Goal: Task Accomplishment & Management: Manage account settings

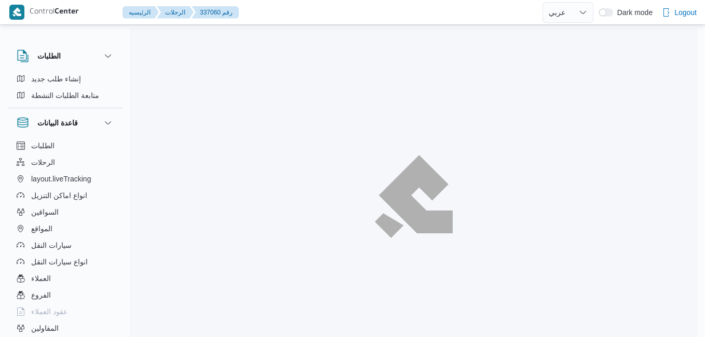
select select "ar"
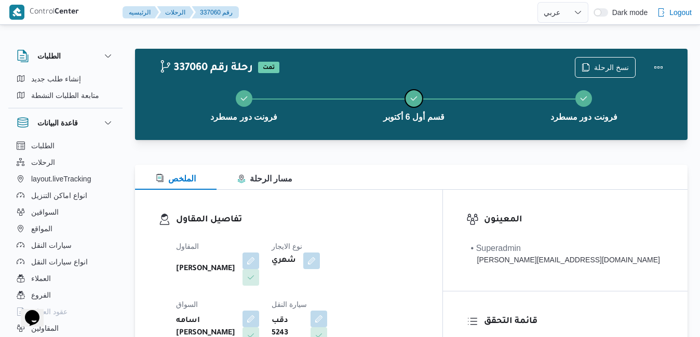
click at [331, 96] on button "قسم أول 6 أكتوبر" at bounding box center [414, 105] width 170 height 54
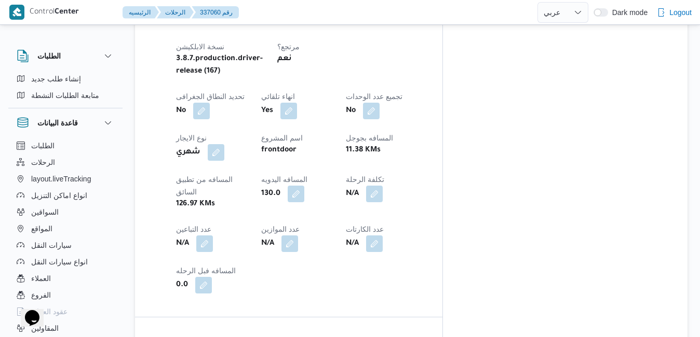
scroll to position [498, 0]
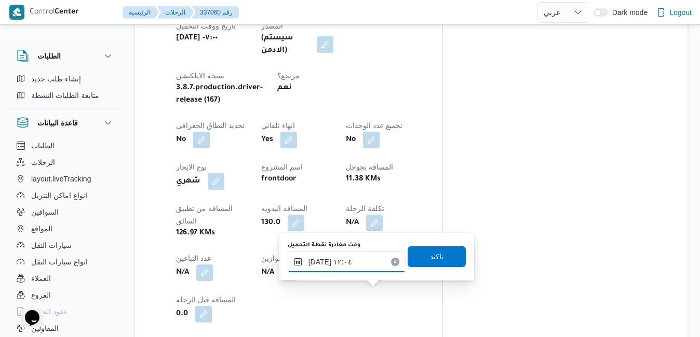
click at [355, 262] on input "١٦/٠٩/٢٠٢٥ ١٢:٠٤" at bounding box center [347, 262] width 118 height 21
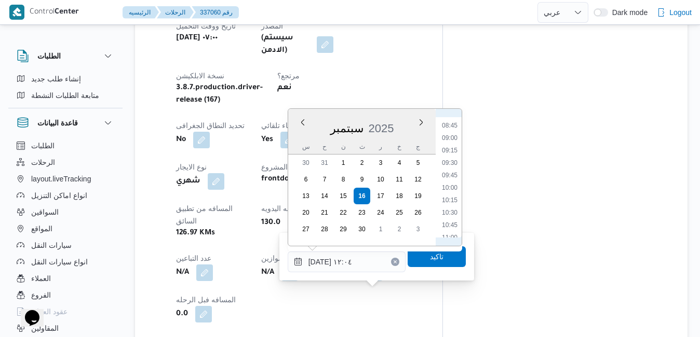
scroll to position [429, 0]
click at [450, 119] on li "08:30" at bounding box center [450, 117] width 24 height 10
type input "١٦/٠٩/٢٠٢٥ ٠٨:٣٠"
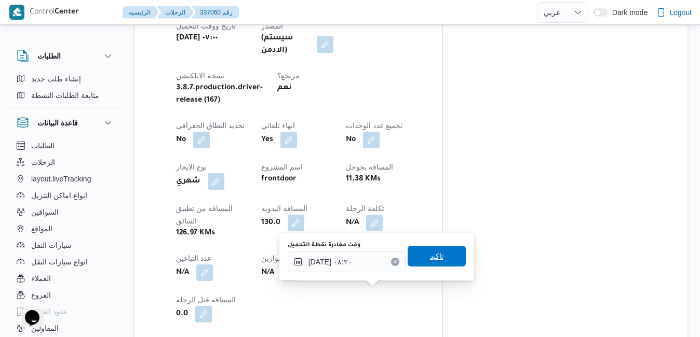
click at [430, 259] on span "تاكيد" at bounding box center [436, 256] width 13 height 12
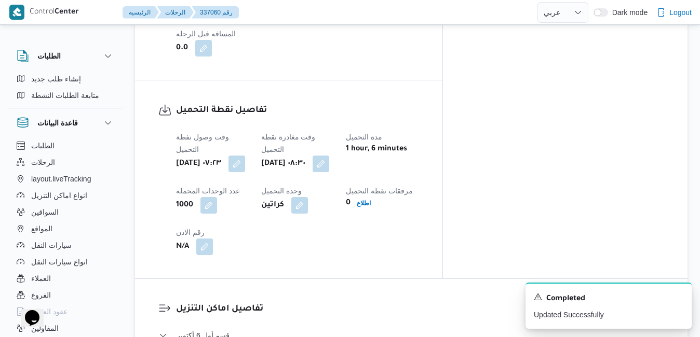
scroll to position [768, 0]
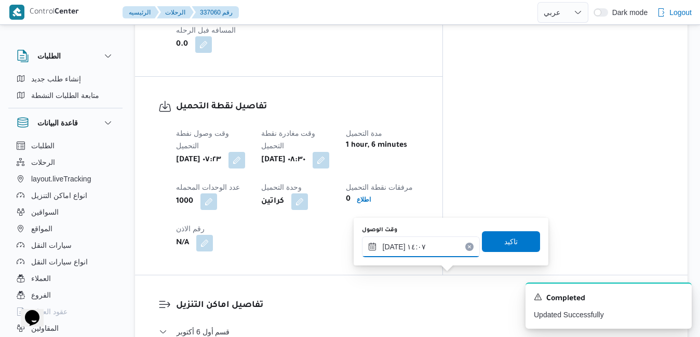
click at [411, 249] on input "١٦/٠٩/٢٠٢٥ ١٤:٠٧" at bounding box center [421, 247] width 118 height 21
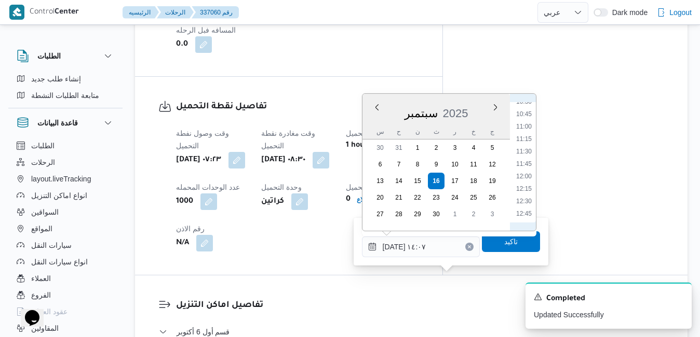
scroll to position [424, 0]
click at [524, 156] on li "09:30" at bounding box center [524, 157] width 24 height 10
type input "١٦/٠٩/٢٠٢٥ ٠٩:٣٠"
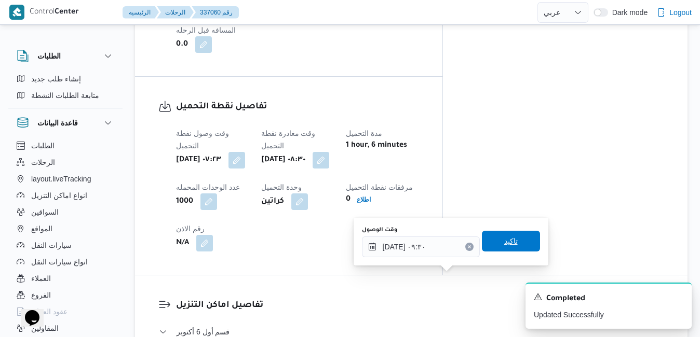
click at [504, 240] on span "تاكيد" at bounding box center [510, 241] width 13 height 12
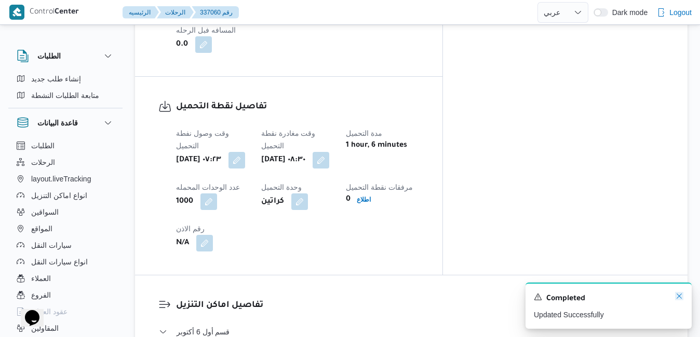
click at [679, 300] on icon "Dismiss toast" at bounding box center [679, 296] width 8 height 8
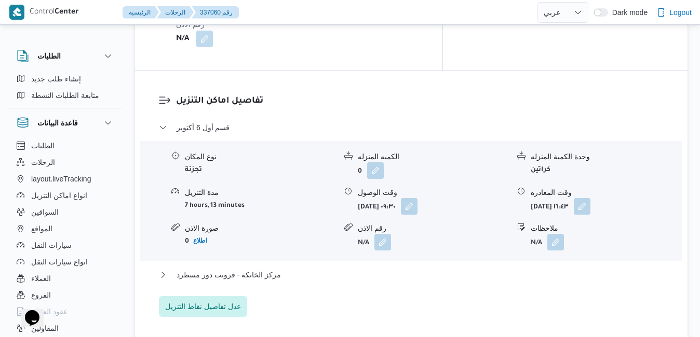
scroll to position [976, 0]
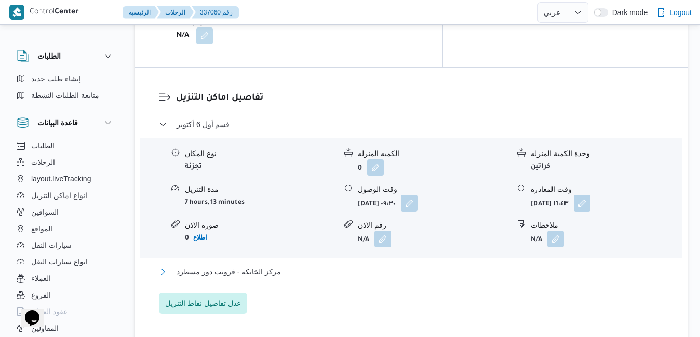
click at [570, 266] on button "مركز الخانكة - فرونت دور مسطرد" at bounding box center [411, 272] width 505 height 12
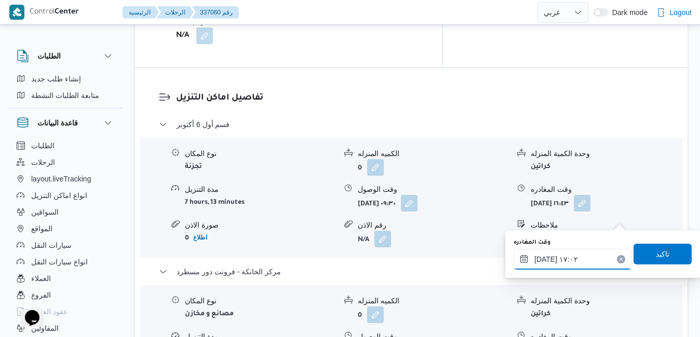
click at [556, 258] on input "١٦/٠٩/٢٠٢٥ ١٧:٠٢" at bounding box center [572, 259] width 118 height 21
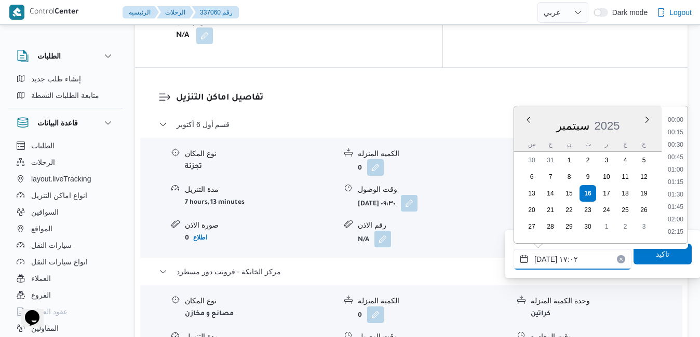
scroll to position [784, 0]
click at [427, 317] on div "تفاصيل اماكن التنزيل قسم أول 6 أكتوبر نوع المكان تجزئة الكميه المنزله 0 وحدة ال…" at bounding box center [411, 262] width 552 height 389
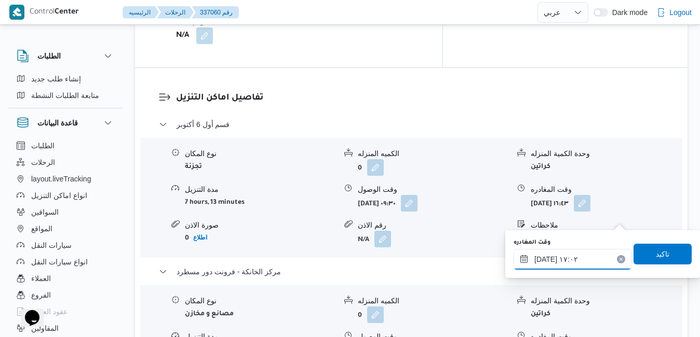
click at [562, 255] on input "١٦/٠٩/٢٠٢٥ ١٧:٠٢" at bounding box center [572, 259] width 118 height 21
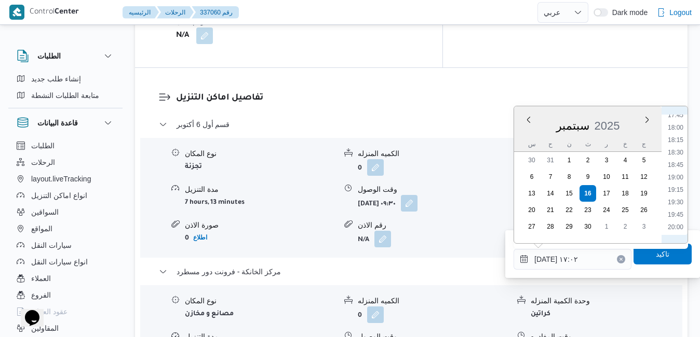
scroll to position [995, 0]
click at [678, 136] on li "20:15" at bounding box center [675, 134] width 24 height 10
type input "١٦/٠٩/٢٠٢٥ ٢٠:١٥"
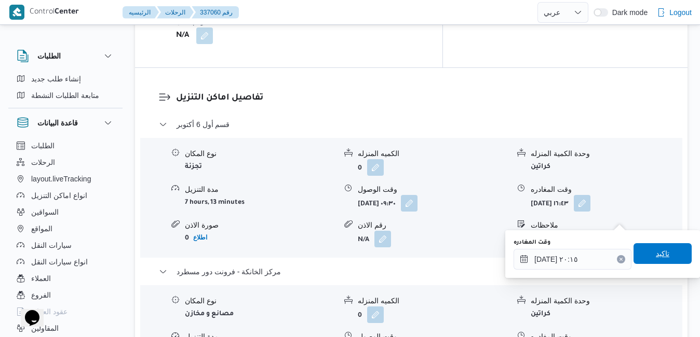
click at [656, 255] on span "تاكيد" at bounding box center [662, 254] width 13 height 12
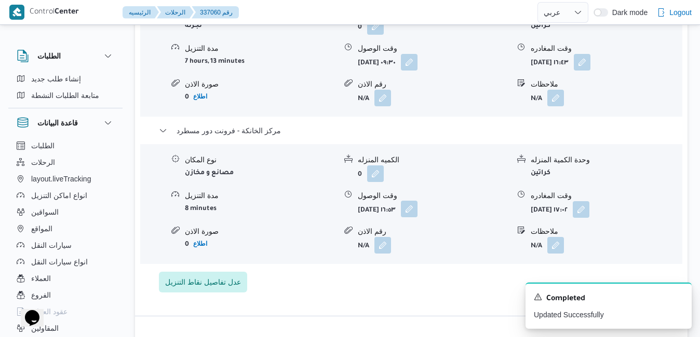
drag, startPoint x: 455, startPoint y: 216, endPoint x: 454, endPoint y: 222, distance: 5.9
click at [417, 216] on button "button" at bounding box center [409, 209] width 17 height 17
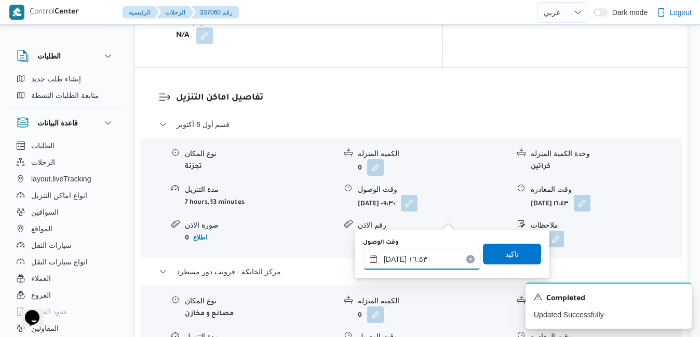
click at [415, 256] on input "١٦/٠٩/٢٠٢٥ ١٦:٥٣" at bounding box center [422, 259] width 118 height 21
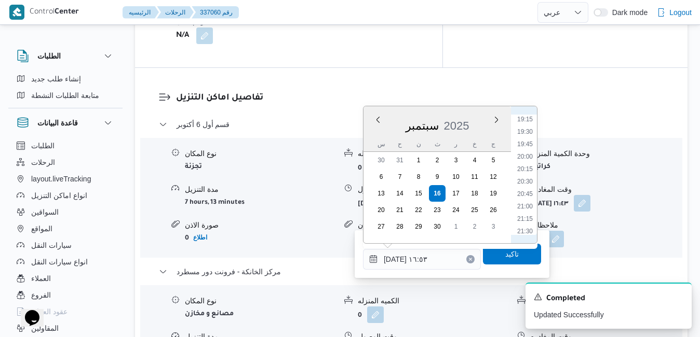
scroll to position [982, 0]
click at [526, 138] on li "20:00" at bounding box center [525, 134] width 24 height 10
type input "١٦/٠٩/٢٠٢٥ ٢٠:٠٠"
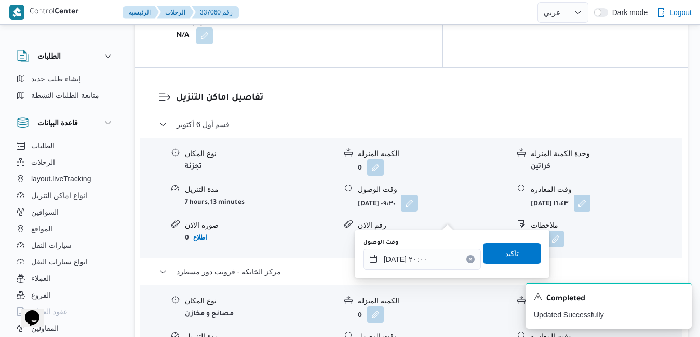
click at [507, 257] on span "تاكيد" at bounding box center [511, 254] width 13 height 12
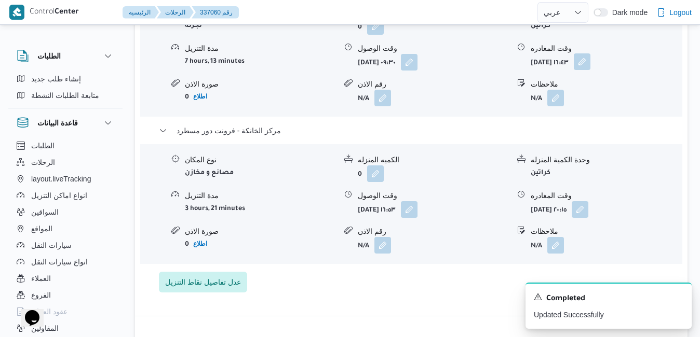
click at [590, 66] on button "button" at bounding box center [582, 61] width 17 height 17
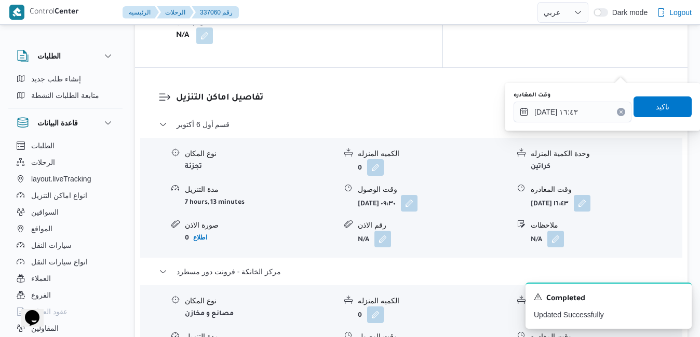
click at [566, 101] on div "وقت المغادره ١٦/٠٩/٢٠٢٥ ١٦:٤٣" at bounding box center [572, 106] width 118 height 31
click at [564, 110] on input "١٦/٠٩/٢٠٢٥ ١٦:٤٣" at bounding box center [572, 112] width 118 height 21
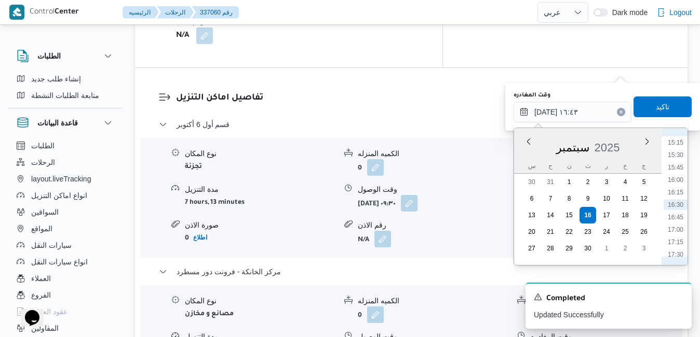
scroll to position [864, 0]
click at [680, 223] on li "19:00" at bounding box center [675, 224] width 24 height 10
type input "١٦/٠٩/٢٠٢٥ ١٩:٠٠"
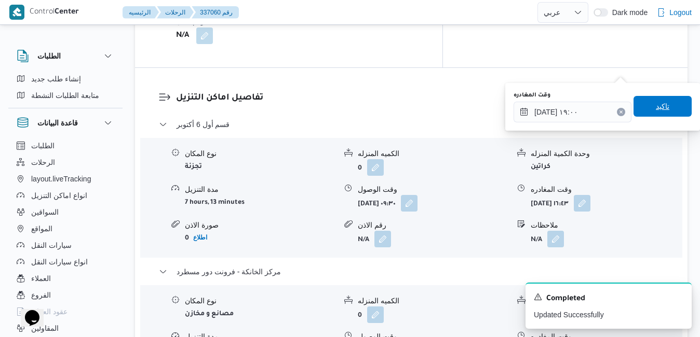
click at [657, 108] on span "تاكيد" at bounding box center [662, 106] width 13 height 12
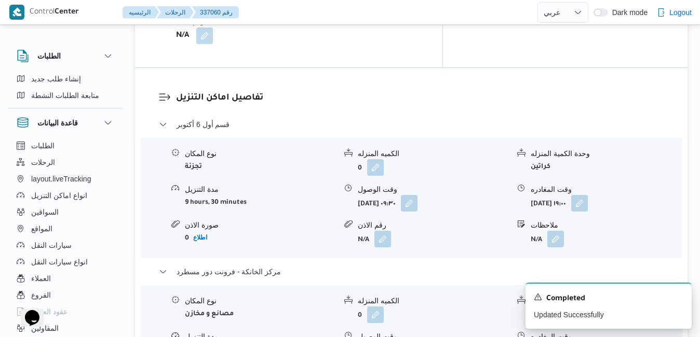
scroll to position [0, 0]
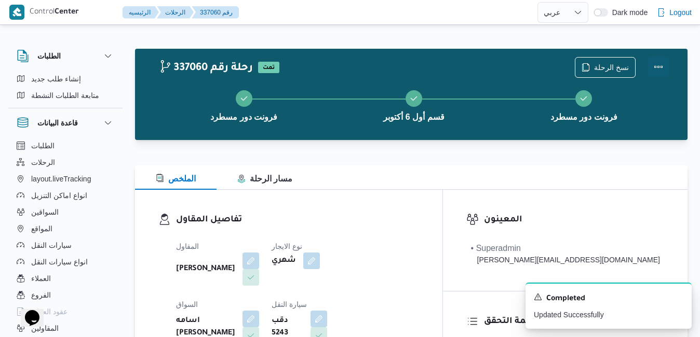
click at [657, 67] on button "Actions" at bounding box center [658, 67] width 21 height 21
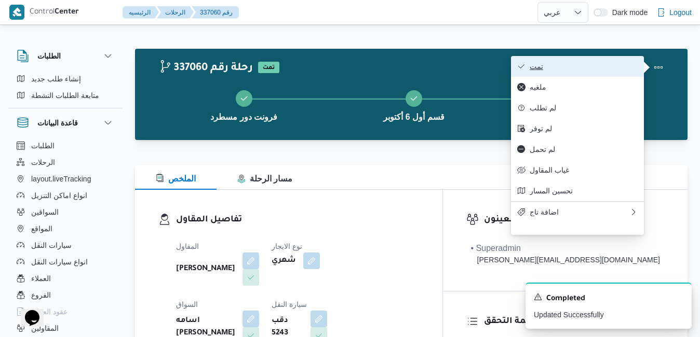
click at [587, 71] on span "تمت" at bounding box center [584, 66] width 108 height 8
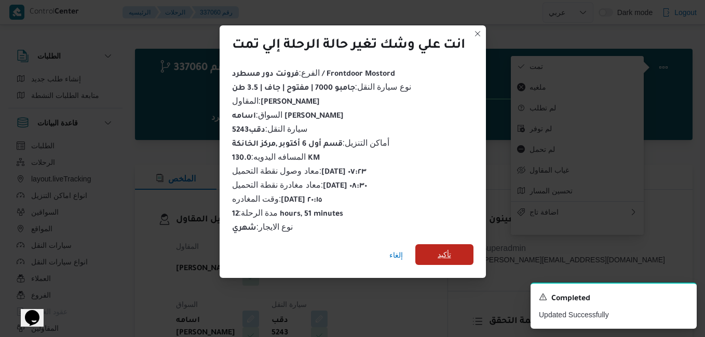
click at [449, 253] on span "تأكيد" at bounding box center [444, 255] width 13 height 12
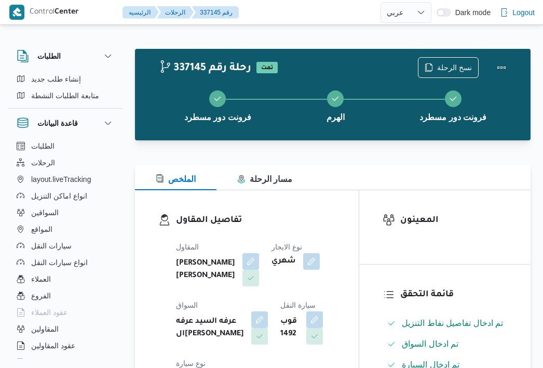
select select "ar"
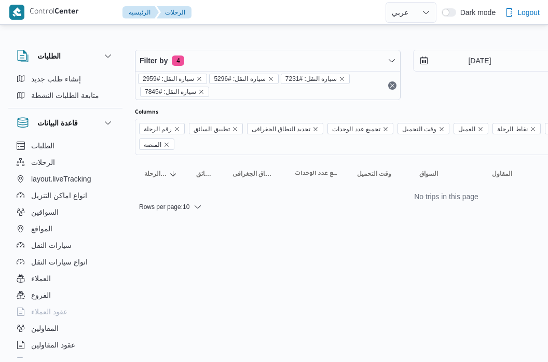
select select "ar"
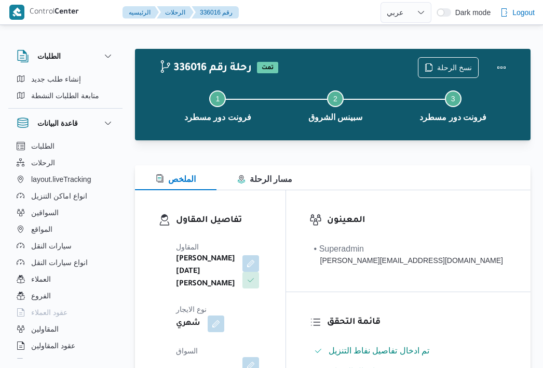
select select "ar"
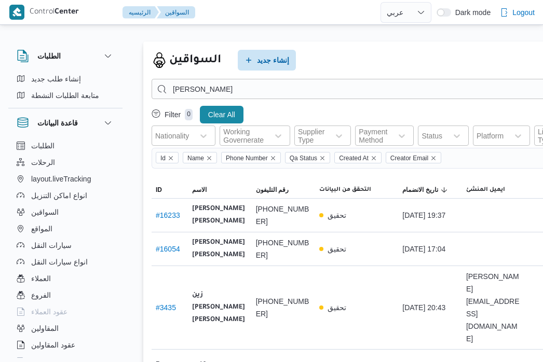
select select "ar"
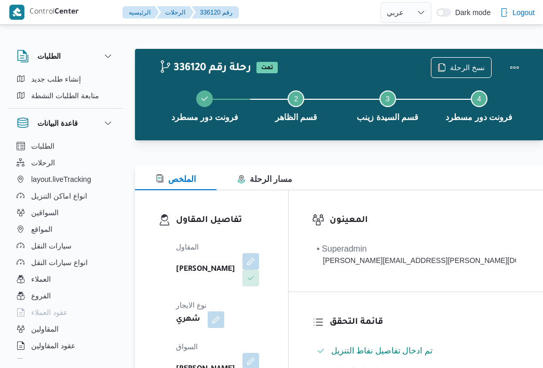
select select "ar"
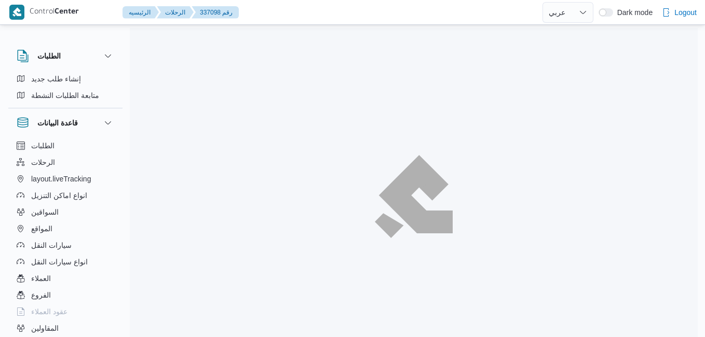
select select "ar"
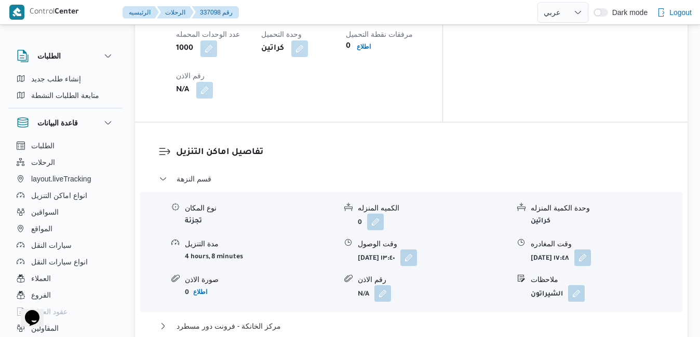
scroll to position [905, 0]
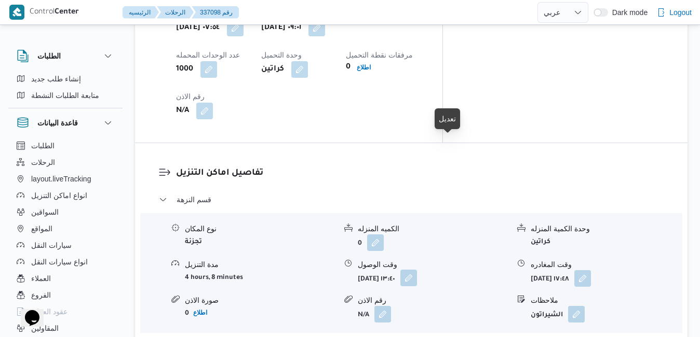
click at [417, 270] on button "button" at bounding box center [408, 278] width 17 height 17
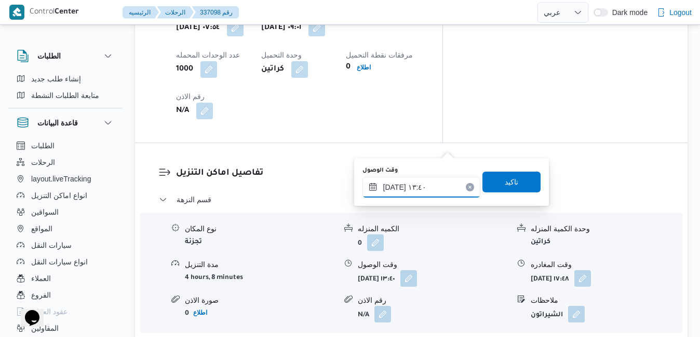
click at [414, 181] on input "[DATE] ١٣:٤٠" at bounding box center [421, 187] width 118 height 21
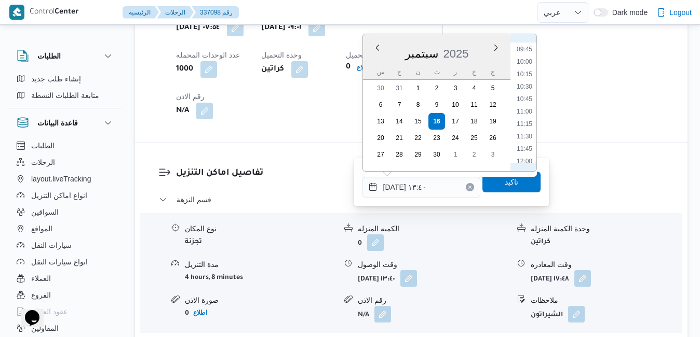
scroll to position [399, 0]
click at [525, 99] on li "09:00" at bounding box center [524, 97] width 24 height 10
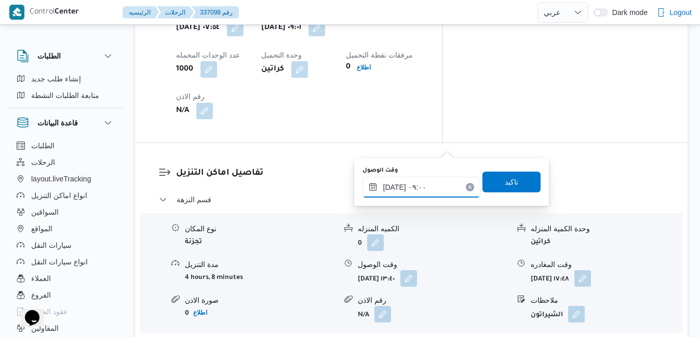
click at [393, 187] on input "١٦/٠٩/٢٠٢٥ ٠٩:٠٠" at bounding box center [421, 187] width 118 height 21
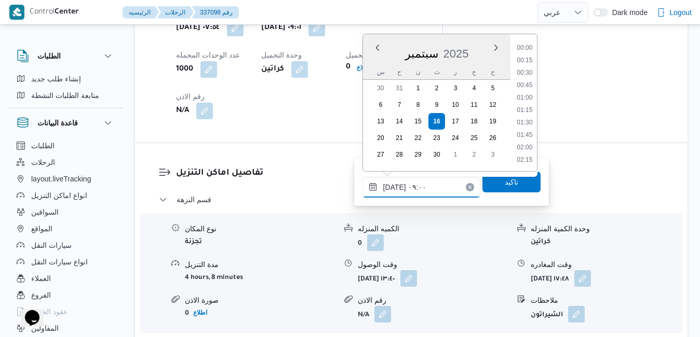
click at [393, 187] on input "١٦/٠٩/٢٠٢٥ ٠٩:٠٠" at bounding box center [421, 187] width 118 height 21
type input "١٦/٠٩/٢٠٢٥ ٠٩:35"
click at [507, 186] on span "تاكيد" at bounding box center [511, 181] width 13 height 12
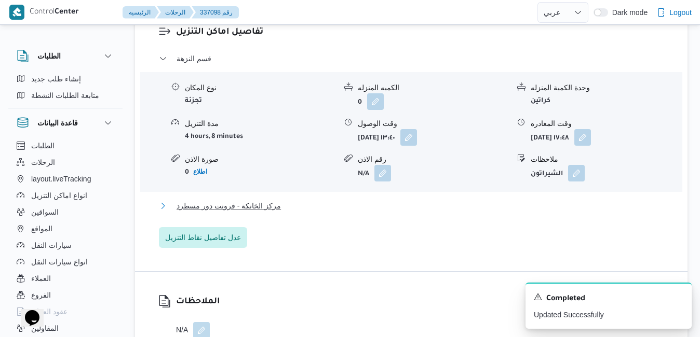
click at [416, 212] on button "مركز الخانكة - فرونت دور مسطرد" at bounding box center [411, 206] width 505 height 12
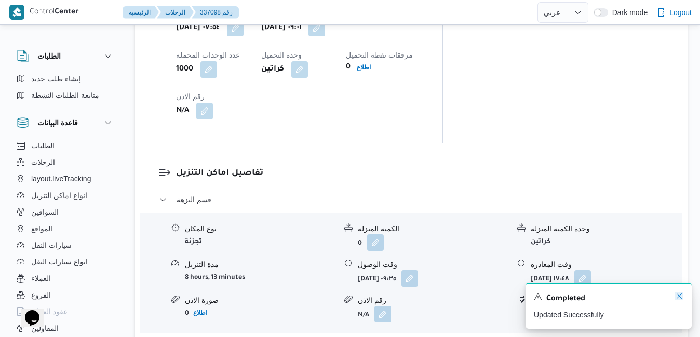
click at [678, 301] on icon "Dismiss toast" at bounding box center [679, 296] width 8 height 8
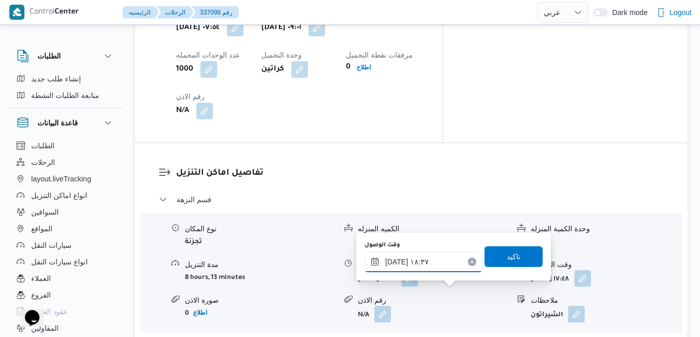
click at [437, 263] on input "١٦/٠٩/٢٠٢٥ ١٨:٣٧" at bounding box center [423, 262] width 118 height 21
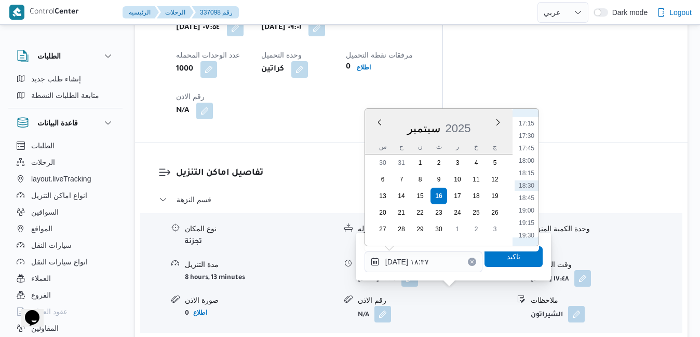
scroll to position [964, 0]
click at [529, 181] on li "20:30" at bounding box center [526, 180] width 24 height 10
type input "١٦/٠٩/٢٠٢٥ ٢٠:٣٠"
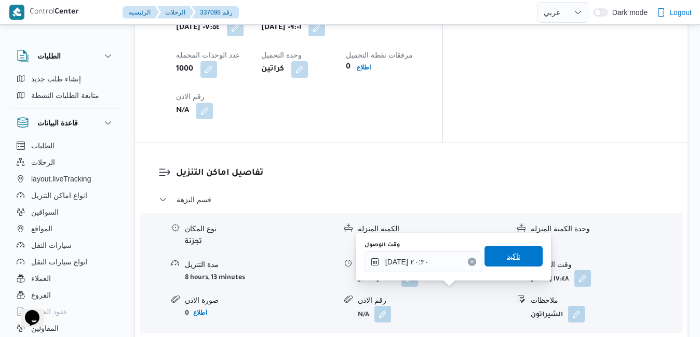
click at [507, 262] on span "تاكيد" at bounding box center [513, 256] width 13 height 12
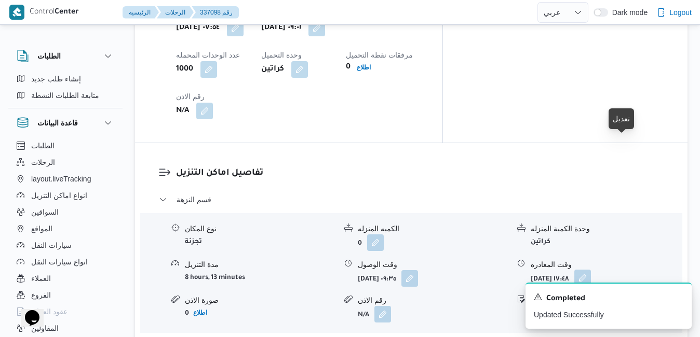
click at [591, 270] on button "button" at bounding box center [582, 278] width 17 height 17
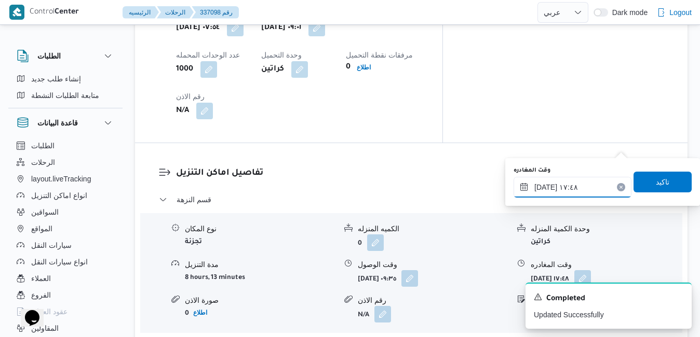
click at [571, 186] on input "١٦/٠٩/٢٠٢٥ ١٧:٤٨" at bounding box center [572, 187] width 118 height 21
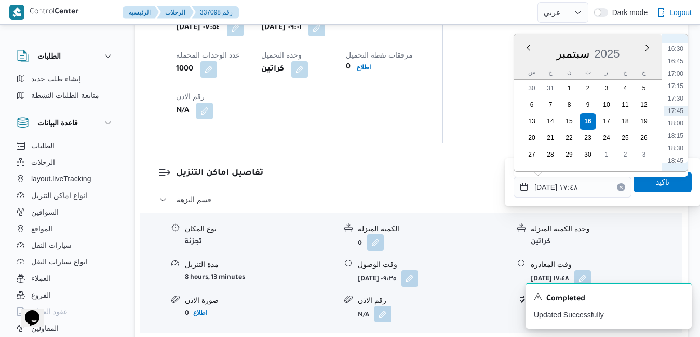
scroll to position [927, 0]
click at [676, 121] on li "20:00" at bounding box center [675, 118] width 24 height 10
type input "١٦/٠٩/٢٠٢٥ ٢٠:٠٠"
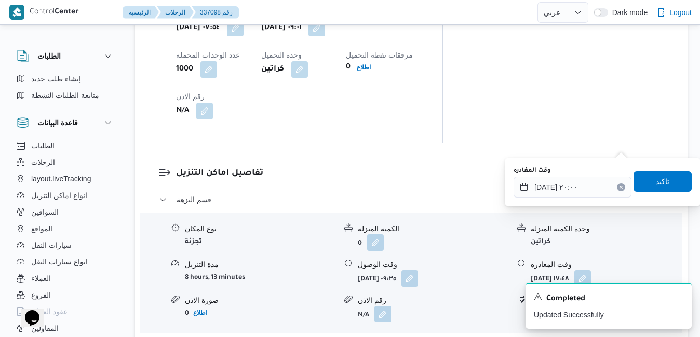
click at [656, 185] on span "تاكيد" at bounding box center [662, 181] width 13 height 12
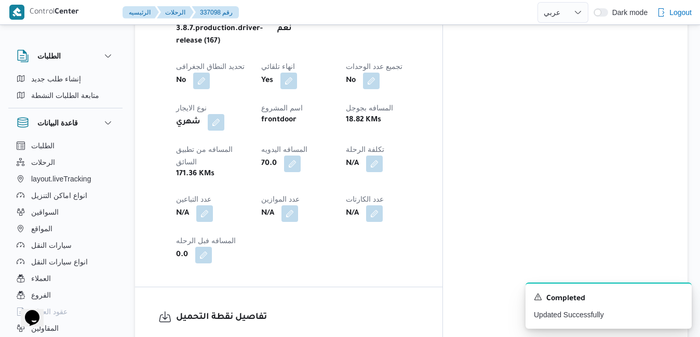
scroll to position [0, 0]
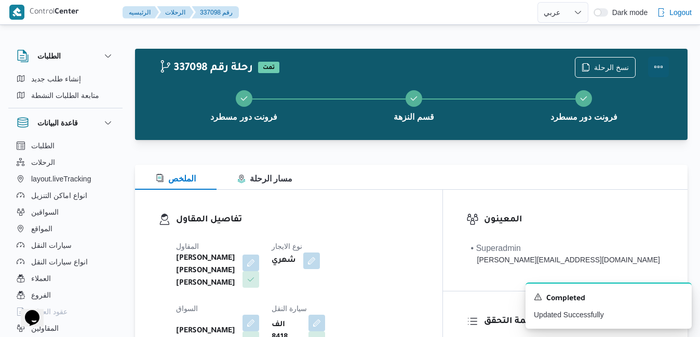
click at [657, 70] on button "Actions" at bounding box center [658, 67] width 21 height 21
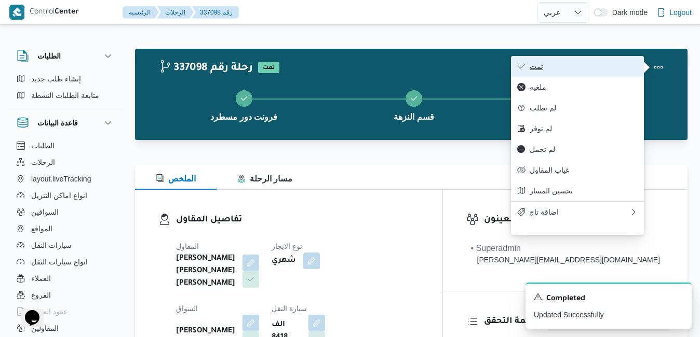
click at [618, 64] on span "تمت" at bounding box center [584, 66] width 108 height 8
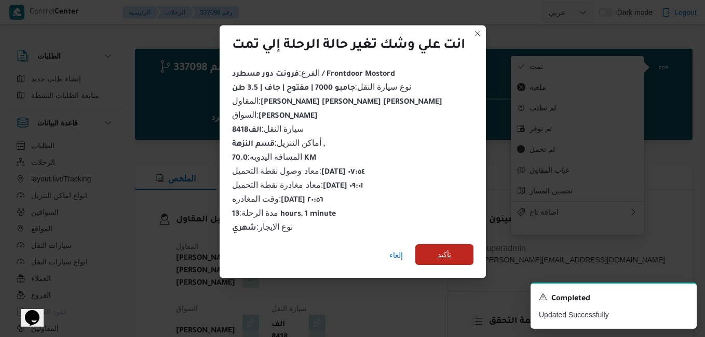
click at [449, 249] on span "تأكيد" at bounding box center [444, 255] width 13 height 12
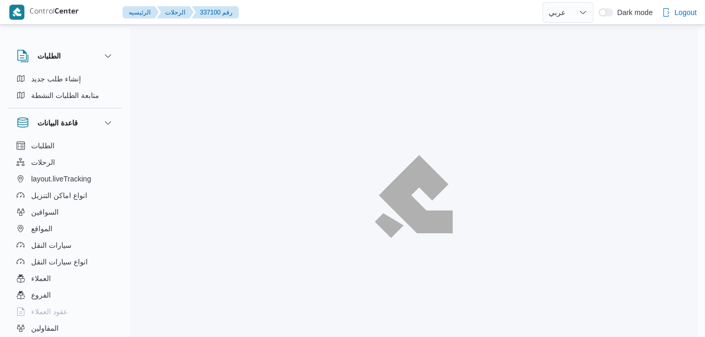
select select "ar"
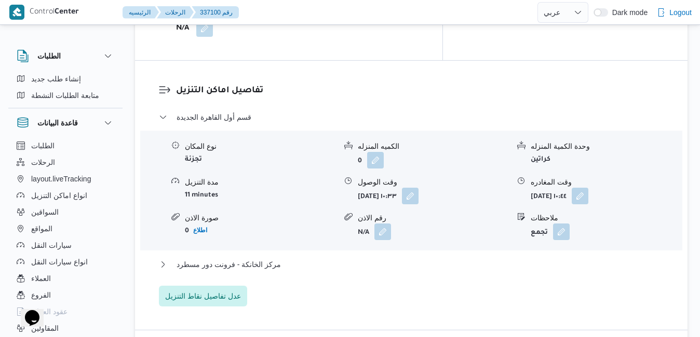
scroll to position [1018, 0]
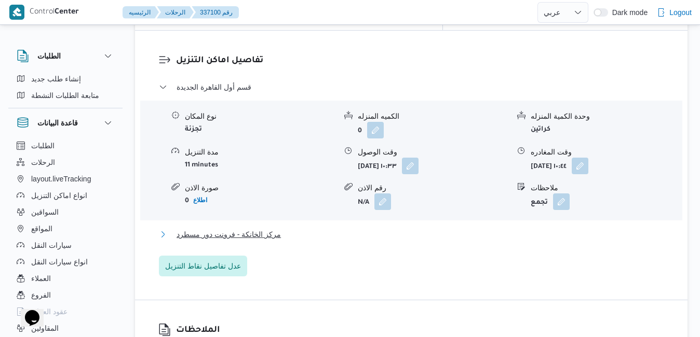
click at [450, 228] on button "مركز الخانكة - فرونت دور مسطرد" at bounding box center [411, 234] width 505 height 12
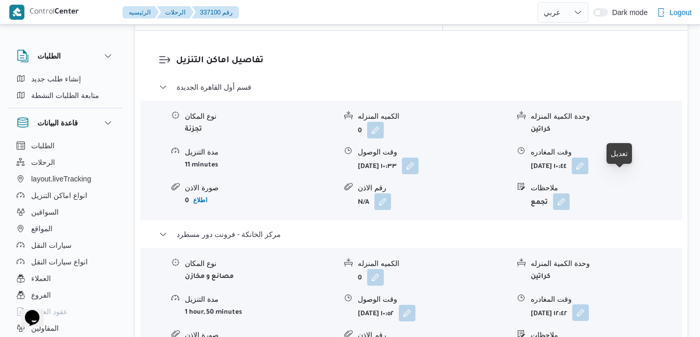
click at [589, 305] on button "button" at bounding box center [580, 313] width 17 height 17
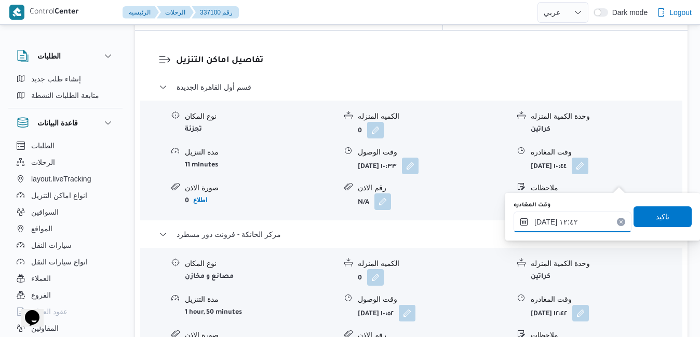
click at [566, 222] on input "١٦/٠٩/٢٠٢٥ ١٢:٤٢" at bounding box center [572, 222] width 118 height 21
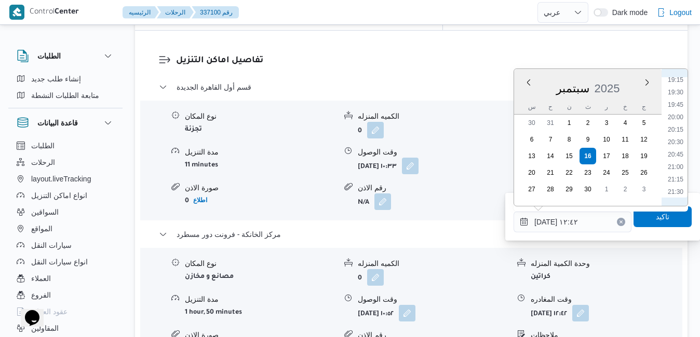
scroll to position [981, 0]
click at [676, 98] on li "20:00" at bounding box center [675, 98] width 24 height 10
type input "[DATE] ٢٠:٠٠"
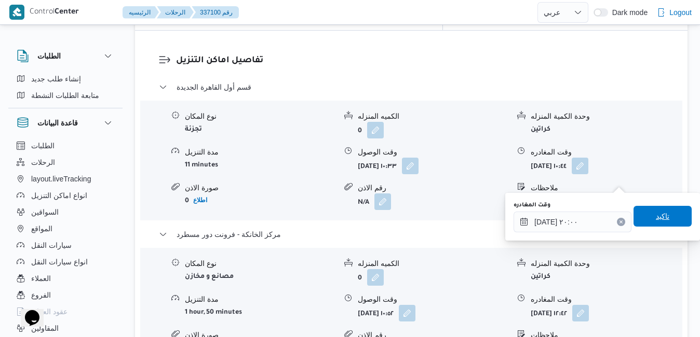
click at [656, 213] on span "تاكيد" at bounding box center [662, 216] width 13 height 12
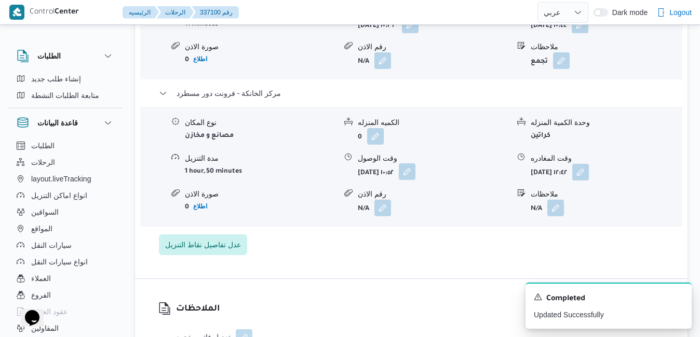
click at [415, 180] on button "button" at bounding box center [407, 172] width 17 height 17
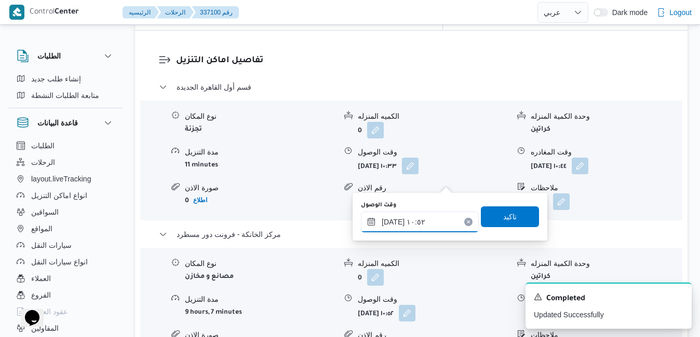
click at [423, 223] on input "١٦/٠٩/٢٠٢٥ ١٠:٥٢" at bounding box center [420, 222] width 118 height 21
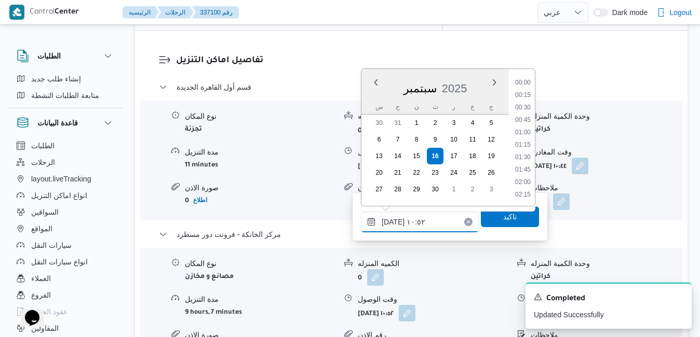
scroll to position [472, 0]
type input "١٦/٠٩/٢٠٢٥ ١٠:٥٢"
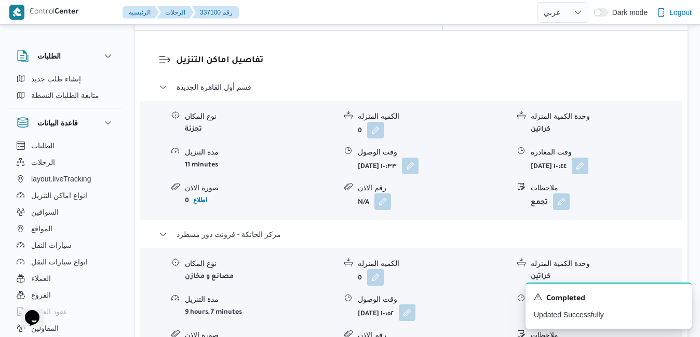
click at [415, 305] on button "button" at bounding box center [407, 313] width 17 height 17
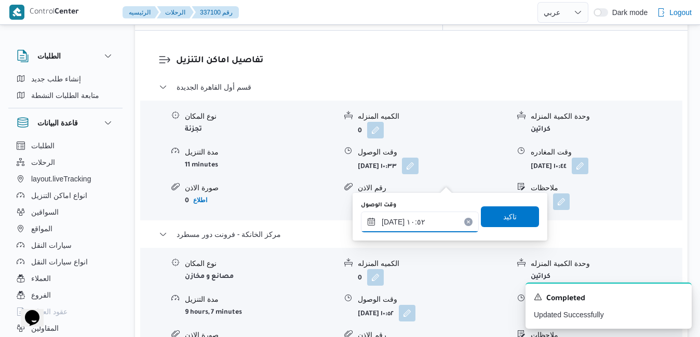
click at [403, 222] on input "١٦/٠٩/٢٠٢٥ ١٠:٥٢" at bounding box center [420, 222] width 118 height 21
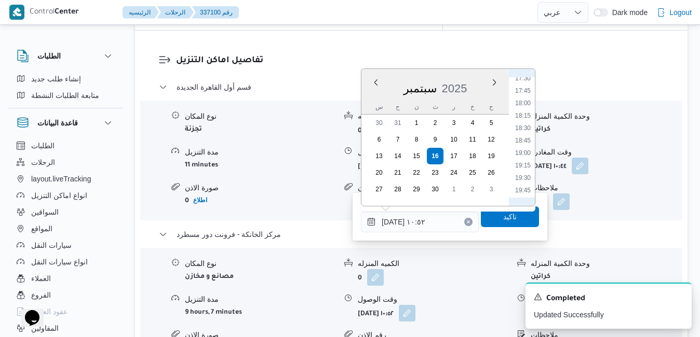
scroll to position [894, 0]
click at [524, 174] on li "19:45" at bounding box center [523, 173] width 24 height 10
type input "[DATE] ١٩:٤٥"
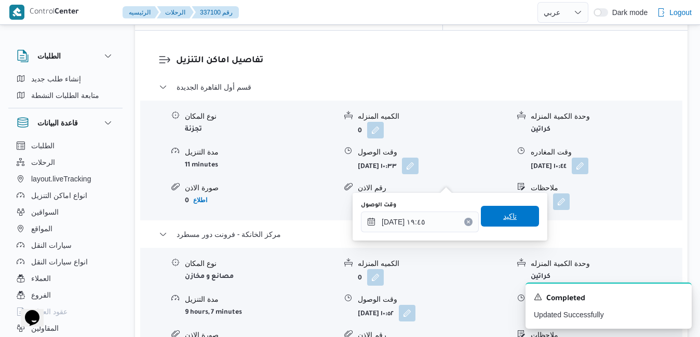
click at [503, 221] on span "تاكيد" at bounding box center [509, 216] width 13 height 12
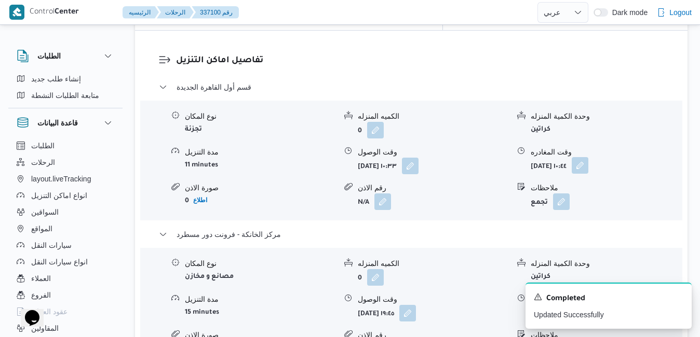
click at [588, 157] on button "button" at bounding box center [580, 165] width 17 height 17
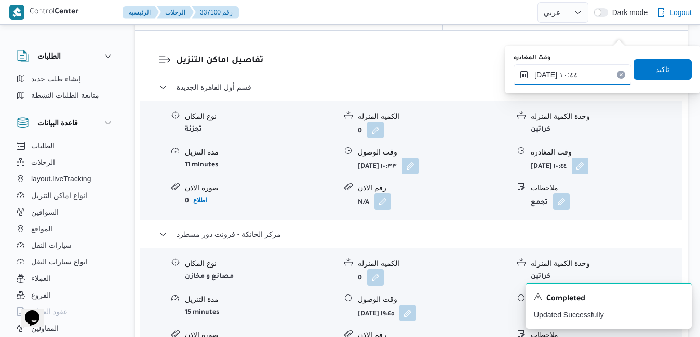
click at [588, 74] on input "١٦/٠٩/٢٠٢٥ ١٠:٤٤" at bounding box center [572, 74] width 118 height 21
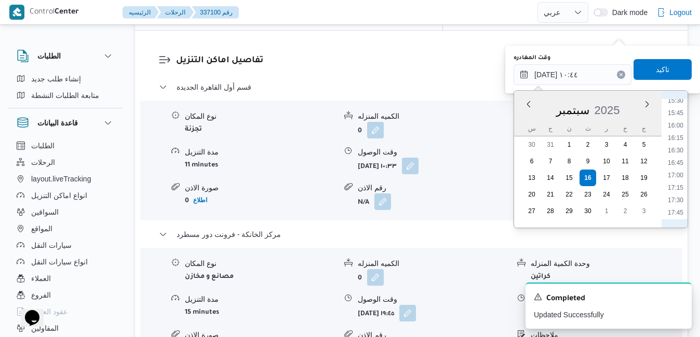
scroll to position [882, 0]
click at [676, 169] on li "19:00" at bounding box center [675, 170] width 24 height 10
type input "[DATE] ١٩:٠٠"
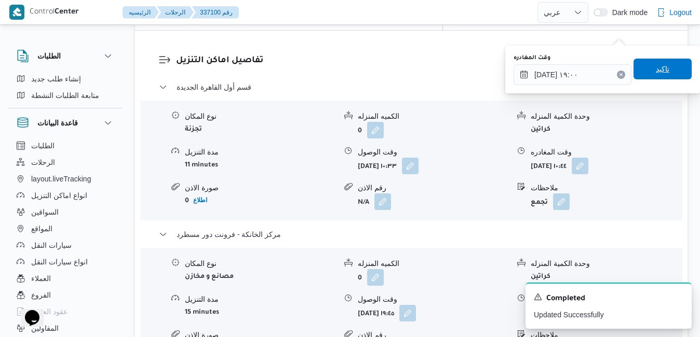
click at [659, 78] on span "تاكيد" at bounding box center [662, 69] width 58 height 21
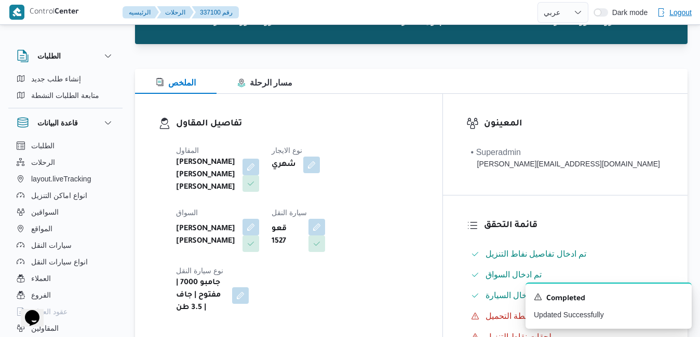
scroll to position [0, 0]
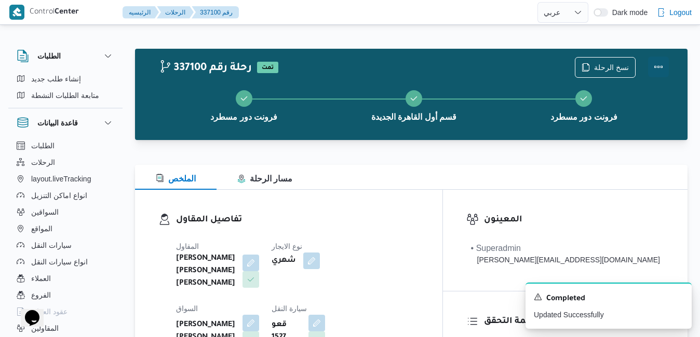
click at [655, 69] on button "Actions" at bounding box center [658, 67] width 21 height 21
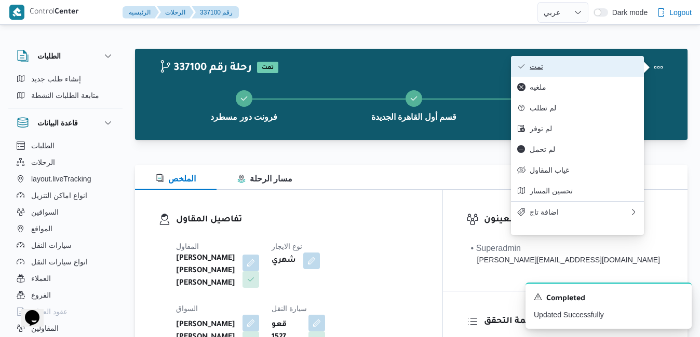
click at [616, 67] on span "تمت" at bounding box center [584, 66] width 108 height 8
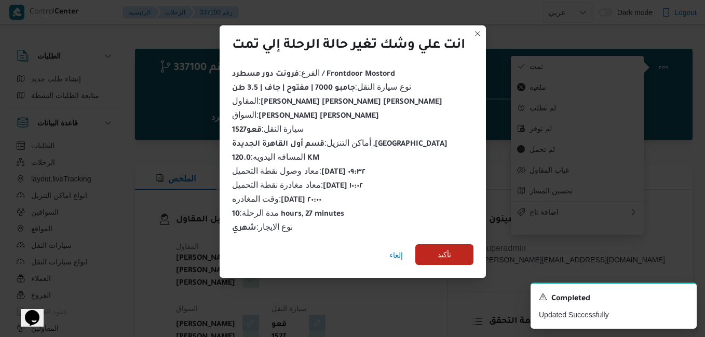
click at [449, 252] on span "تأكيد" at bounding box center [444, 255] width 13 height 12
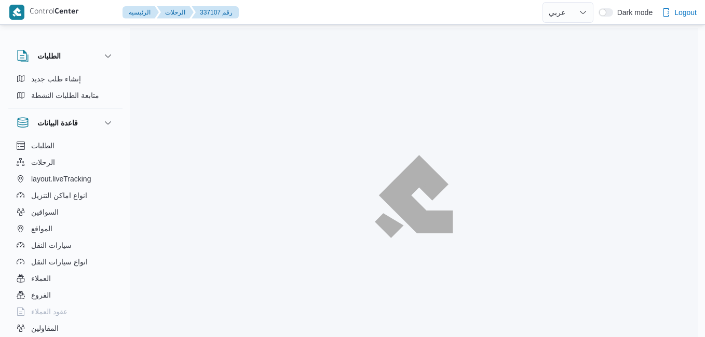
select select "ar"
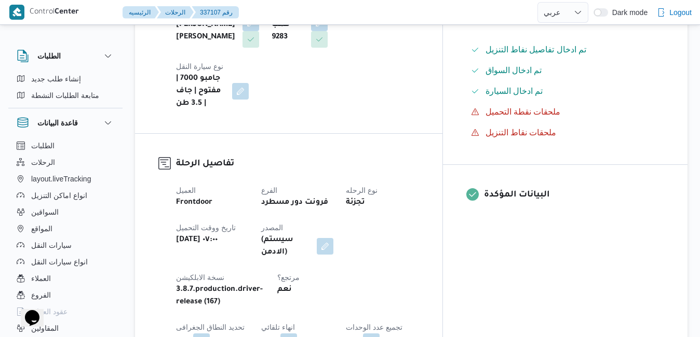
scroll to position [311, 0]
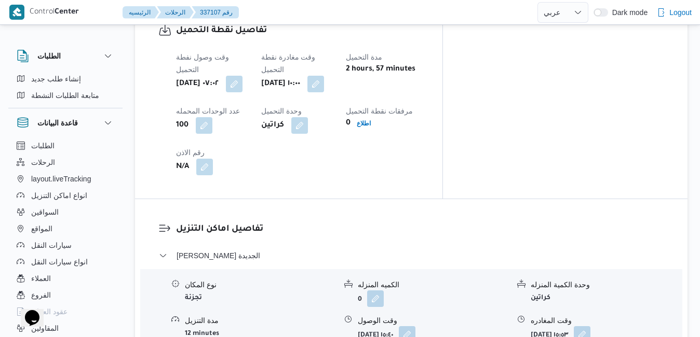
scroll to position [872, 0]
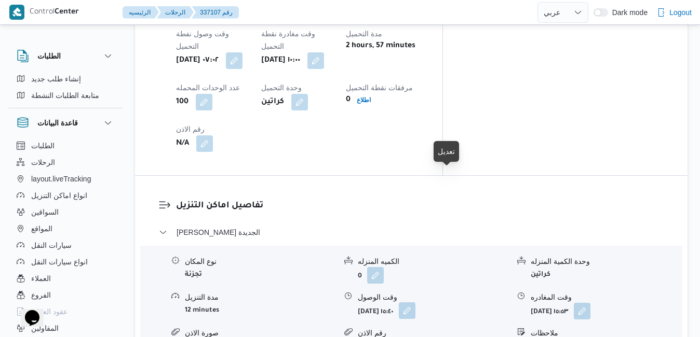
click at [415, 303] on button "button" at bounding box center [407, 311] width 17 height 17
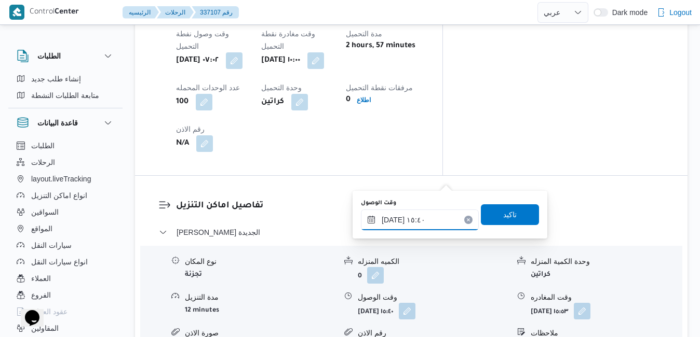
click at [406, 216] on input "١٦/٠٩/٢٠٢٥ ١٥:٤٠" at bounding box center [420, 220] width 118 height 21
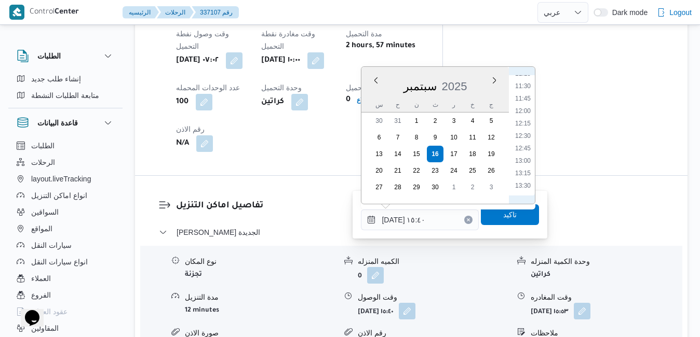
scroll to position [498, 0]
click at [521, 116] on li "10:45" at bounding box center [523, 118] width 24 height 10
type input "١٦/٠٩/٢٠٢٥ ١٠:٤٥"
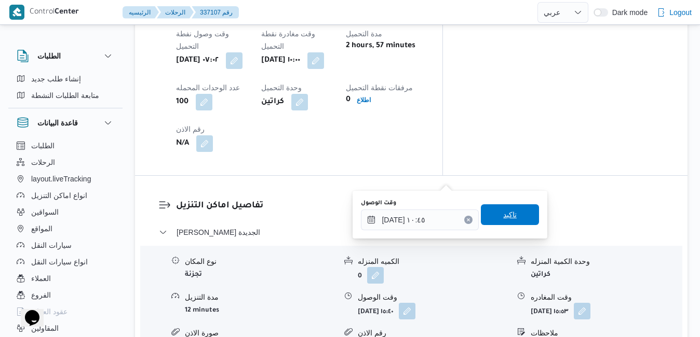
click at [503, 213] on span "تاكيد" at bounding box center [509, 215] width 13 height 12
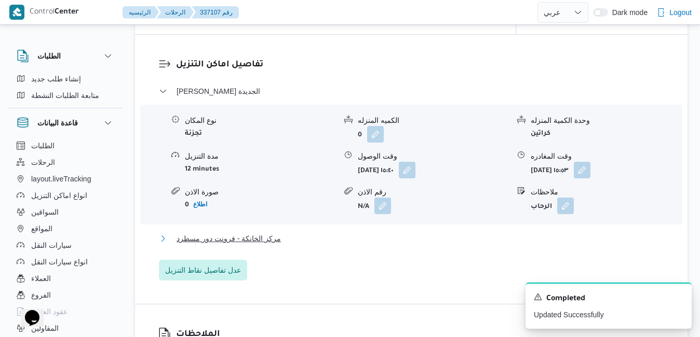
click at [418, 245] on button "مركز الخانكة - فرونت دور مسطرد" at bounding box center [411, 239] width 505 height 12
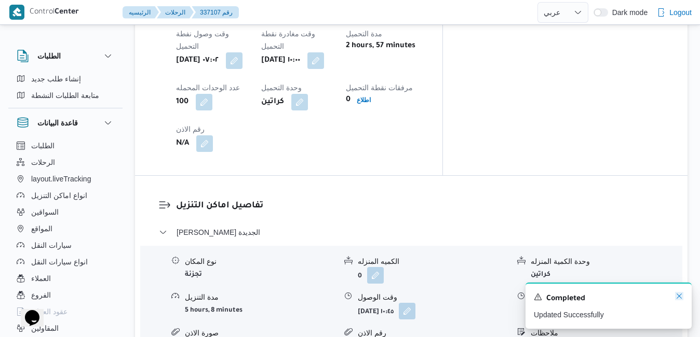
click at [675, 296] on icon "Dismiss toast" at bounding box center [679, 296] width 8 height 8
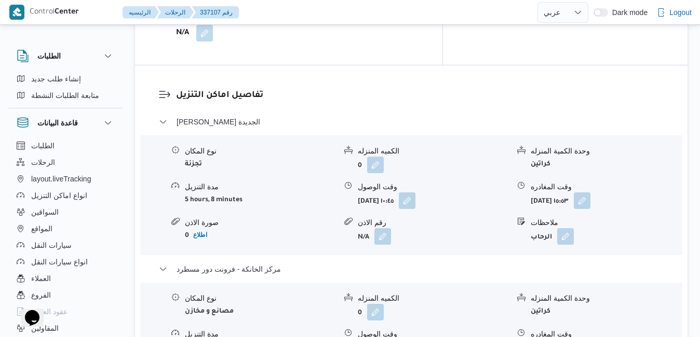
scroll to position [1018, 0]
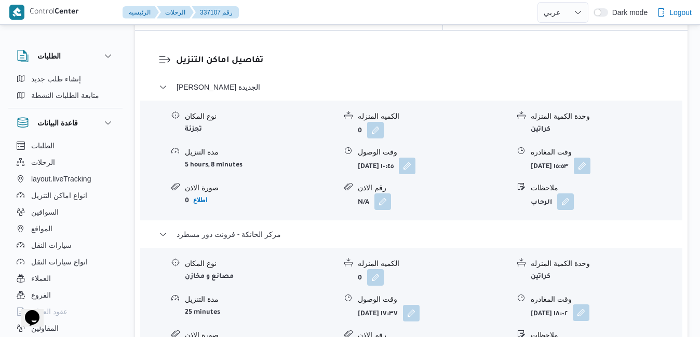
click at [589, 305] on button "button" at bounding box center [581, 313] width 17 height 17
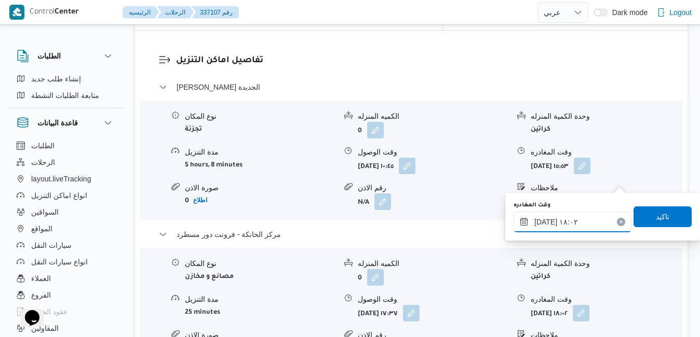
click at [563, 225] on input "١٦/٠٩/٢٠٢٥ ١٨:٠٢" at bounding box center [572, 222] width 118 height 21
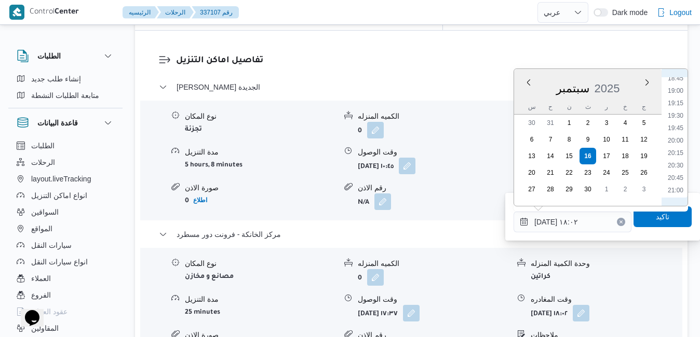
scroll to position [939, 0]
click at [677, 116] on li "19:30" at bounding box center [675, 115] width 24 height 10
type input "١٦/٠٩/٢٠٢٥ ١٩:٣٠"
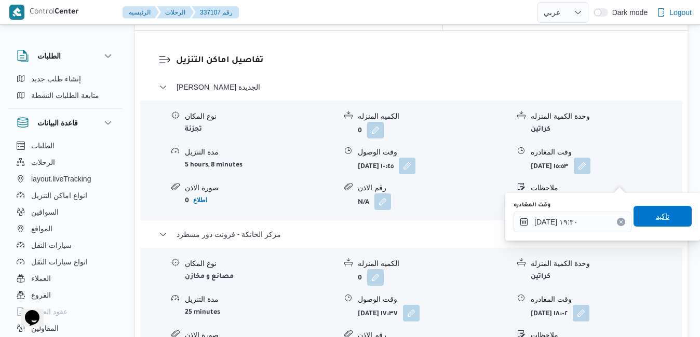
click at [643, 218] on span "تاكيد" at bounding box center [662, 216] width 58 height 21
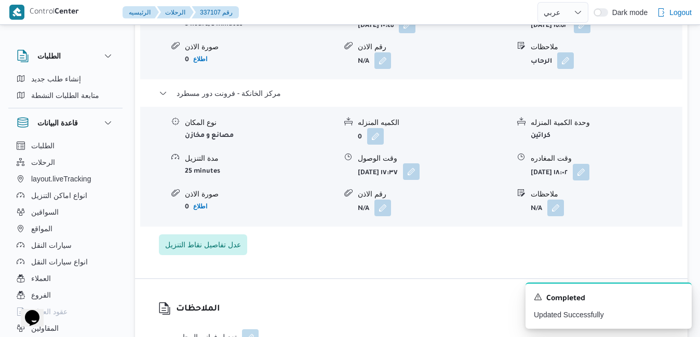
click at [419, 179] on button "button" at bounding box center [411, 172] width 17 height 17
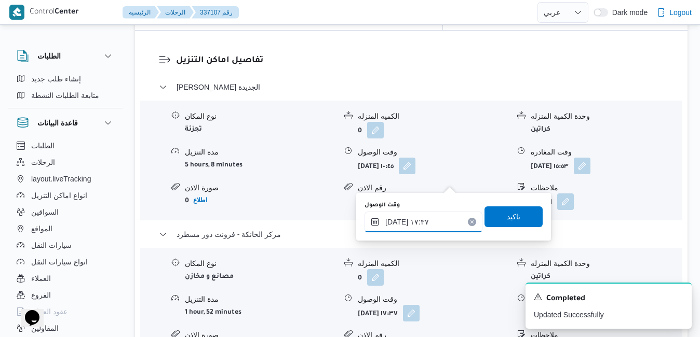
click at [426, 227] on input "١٦/٠٩/٢٠٢٥ ١٧:٣٧" at bounding box center [423, 222] width 118 height 21
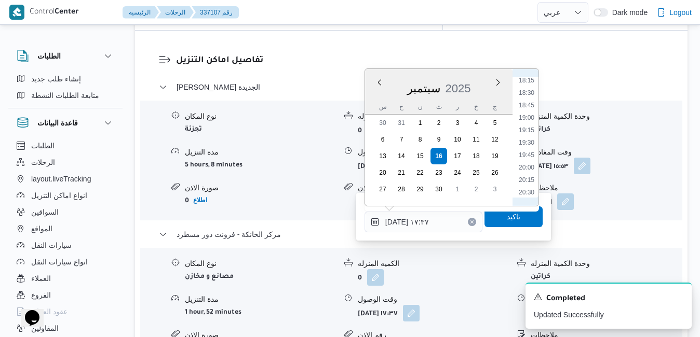
scroll to position [914, 0]
click at [531, 126] on li "19:15" at bounding box center [526, 128] width 24 height 10
type input "١٦/٠٩/٢٠٢٥ ١٩:١٥"
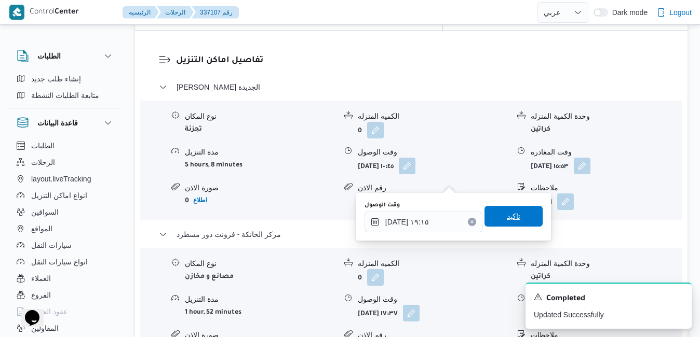
click at [507, 217] on span "تاكيد" at bounding box center [513, 216] width 13 height 12
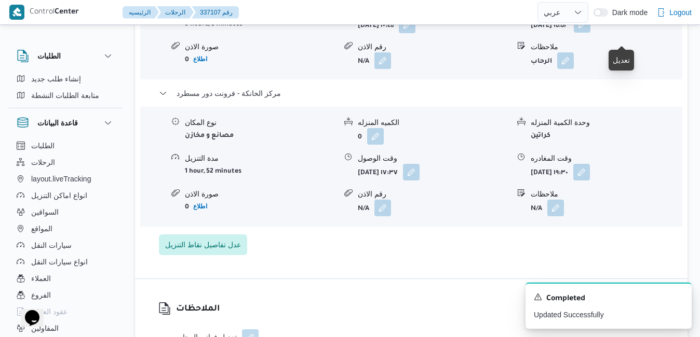
click at [590, 31] on button "button" at bounding box center [582, 24] width 17 height 17
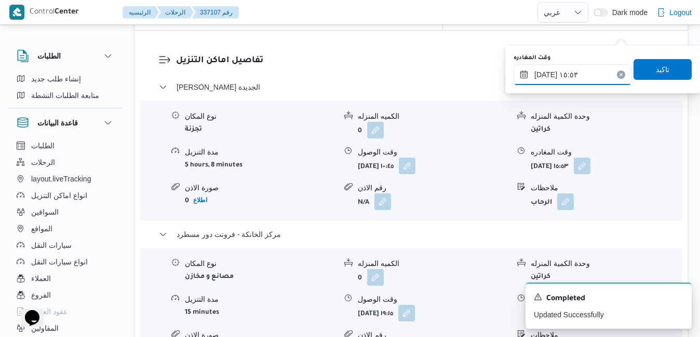
click at [573, 78] on input "١٦/٠٩/٢٠٢٥ ١٥:٥٣" at bounding box center [572, 74] width 118 height 21
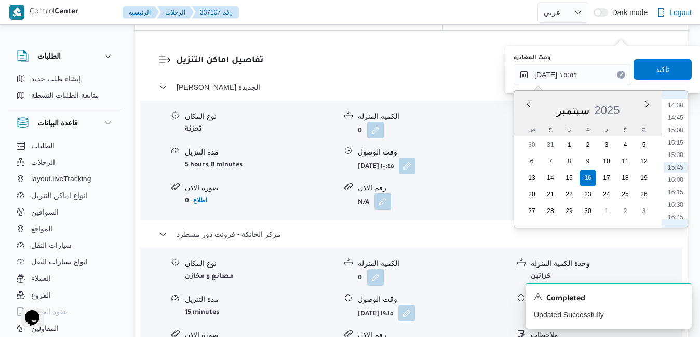
scroll to position [827, 0]
click at [678, 197] on li "18:30" at bounding box center [675, 199] width 24 height 10
type input "١٦/٠٩/٢٠٢٥ ١٨:٣٠"
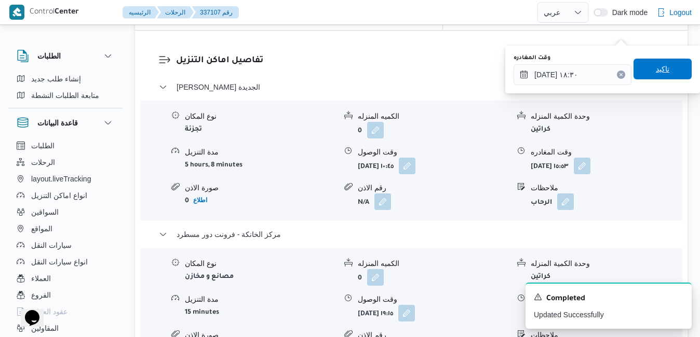
click at [659, 78] on span "تاكيد" at bounding box center [662, 69] width 58 height 21
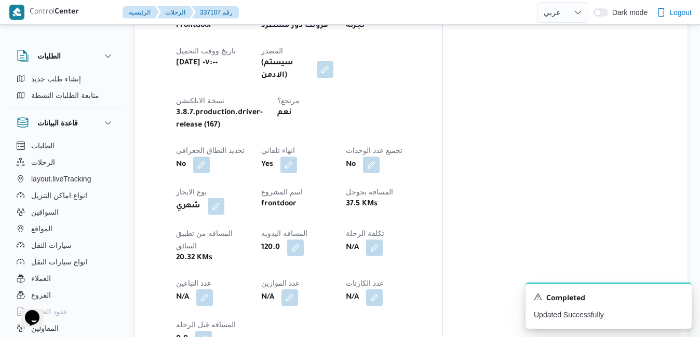
scroll to position [0, 0]
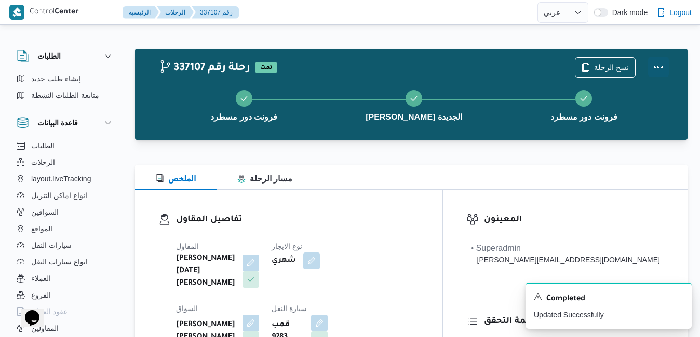
click at [659, 65] on button "Actions" at bounding box center [658, 67] width 21 height 21
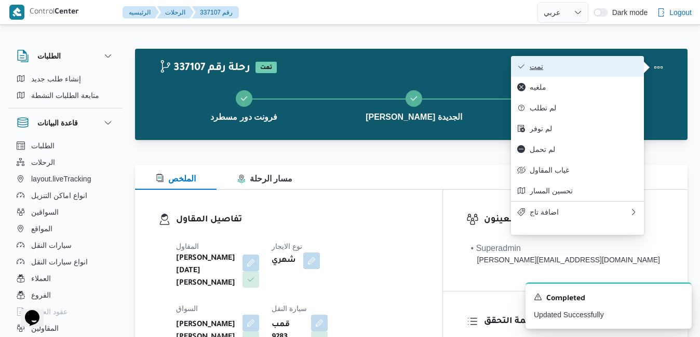
click at [606, 69] on span "تمت" at bounding box center [584, 66] width 108 height 8
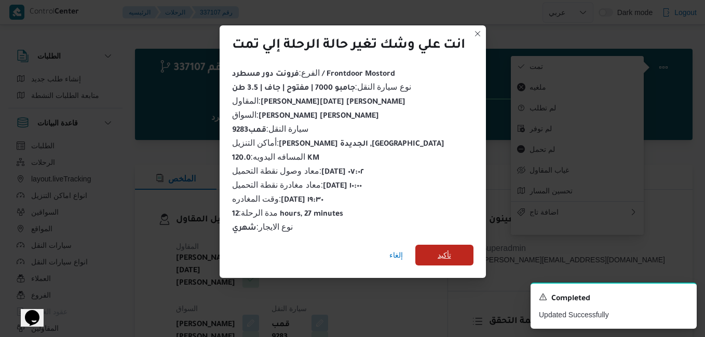
click at [445, 253] on span "تأكيد" at bounding box center [444, 255] width 13 height 12
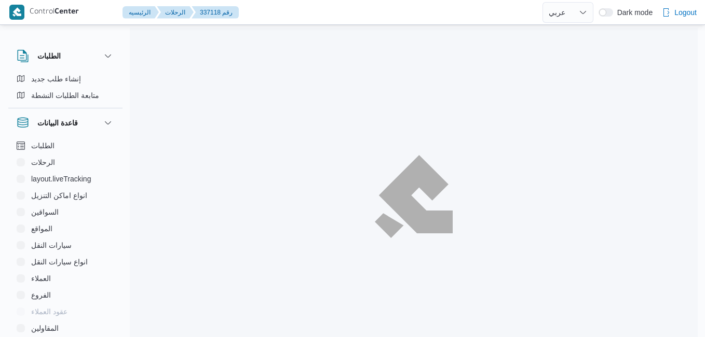
select select "ar"
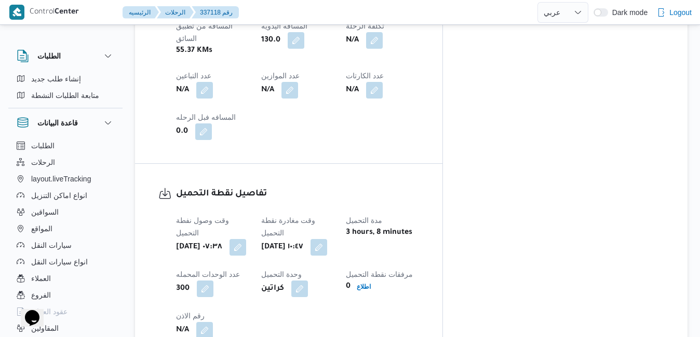
scroll to position [706, 0]
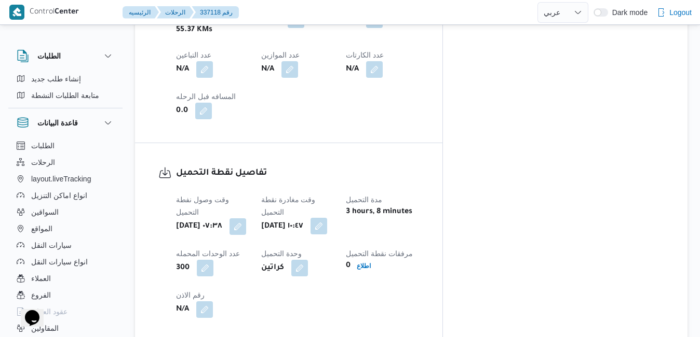
click at [327, 218] on button "button" at bounding box center [318, 226] width 17 height 17
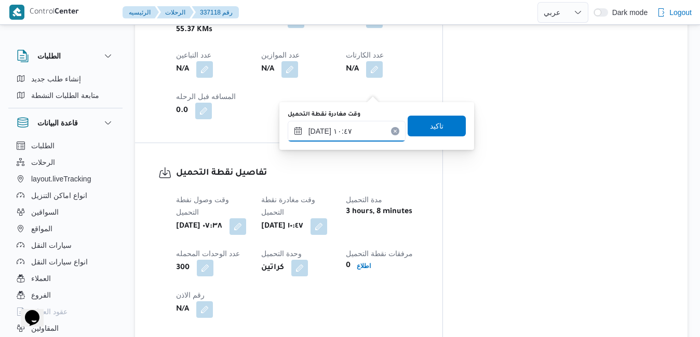
click at [347, 134] on input "١٦/٠٩/٢٠٢٥ ١٠:٤٧" at bounding box center [347, 131] width 118 height 21
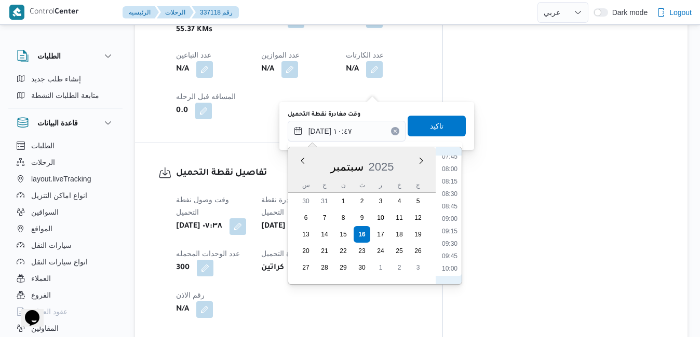
scroll to position [367, 0]
click at [450, 192] on li "08:00" at bounding box center [450, 192] width 24 height 10
type input "١٦/٠٩/٢٠٢٥ ٠٨:٠٠"
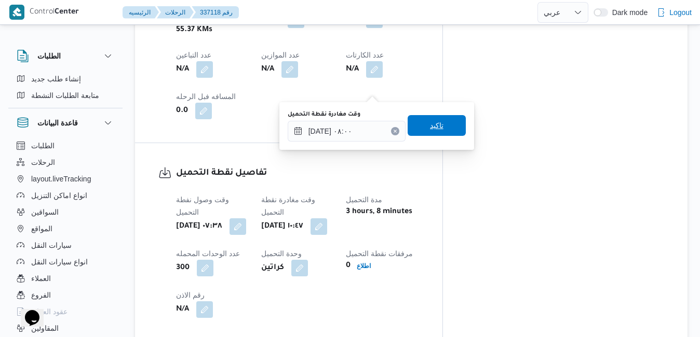
click at [440, 128] on span "تاكيد" at bounding box center [437, 125] width 58 height 21
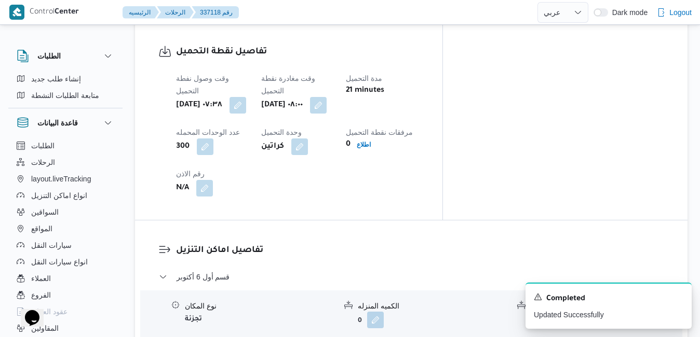
scroll to position [893, 0]
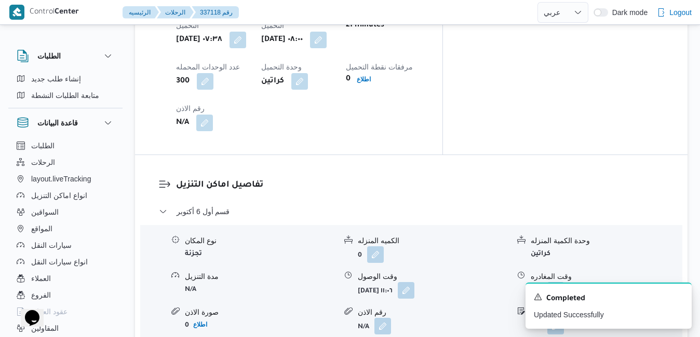
click at [449, 226] on div "نوع المكان تجزئة الكميه المنزله 0 وحدة الكمية المنزله كراتين مدة التنزيل N/A وق…" at bounding box center [411, 285] width 550 height 118
click at [414, 282] on button "button" at bounding box center [406, 290] width 17 height 17
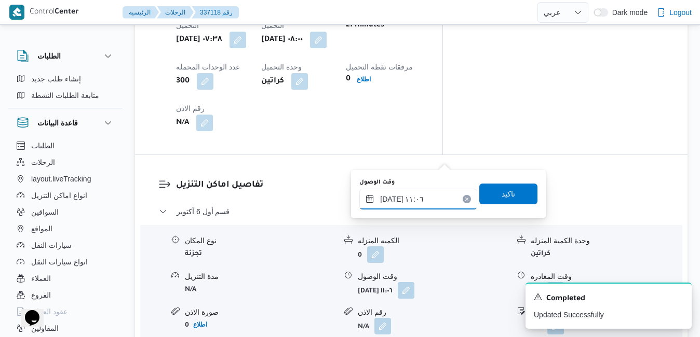
click at [405, 197] on input "١٦/٠٩/٢٠٢٥ ١١:٠٦" at bounding box center [418, 199] width 118 height 21
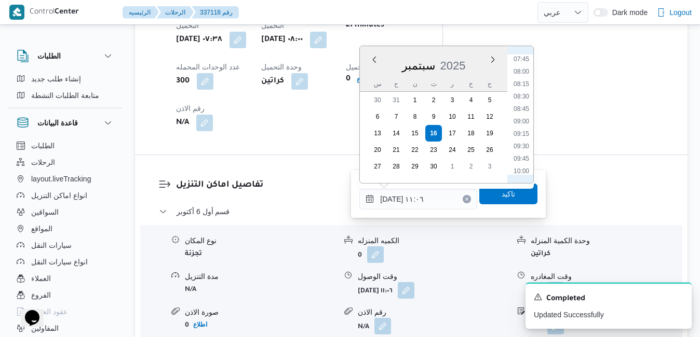
scroll to position [379, 0]
click at [517, 132] on li "09:00" at bounding box center [521, 129] width 24 height 10
type input "١٦/٠٩/٢٠٢٥ ٠٩:٠٠"
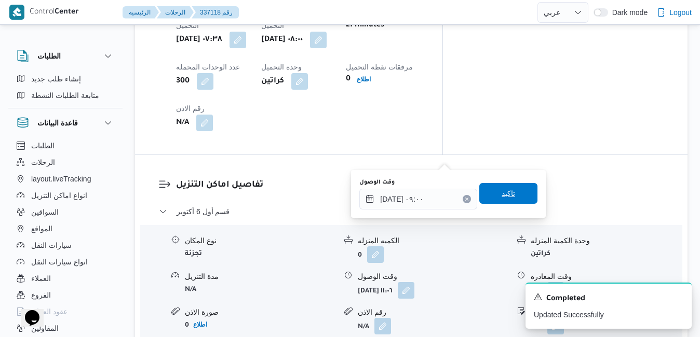
click at [501, 198] on span "تاكيد" at bounding box center [507, 193] width 13 height 12
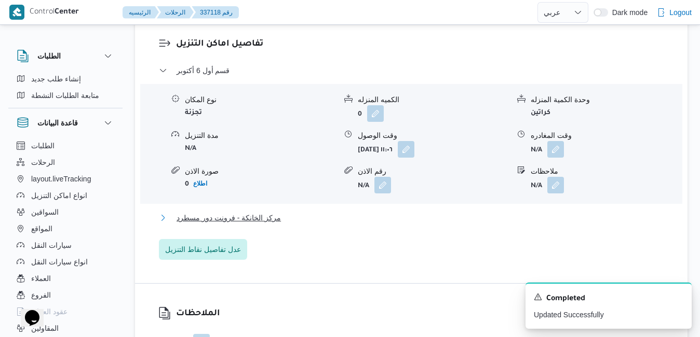
click at [436, 224] on button "مركز الخانكة - فرونت دور مسطرد" at bounding box center [411, 218] width 505 height 12
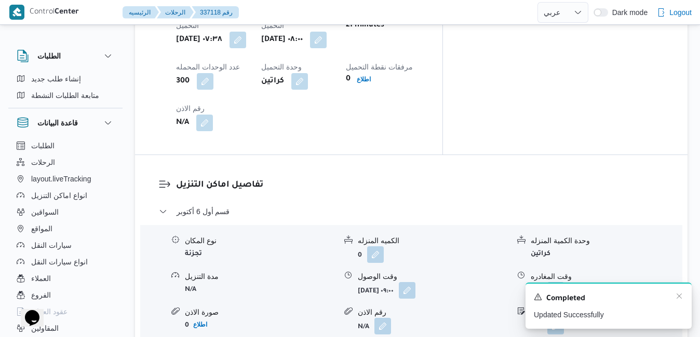
click at [684, 299] on div "A new notification appears Completed Updated Successfully" at bounding box center [608, 306] width 166 height 46
click at [677, 299] on icon "Dismiss toast" at bounding box center [679, 296] width 8 height 8
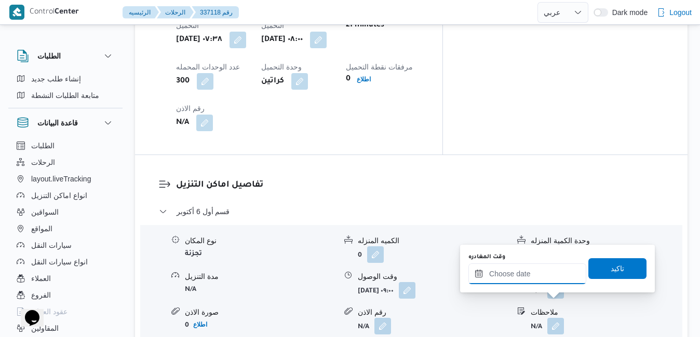
click at [553, 279] on input "وقت المغادره" at bounding box center [527, 274] width 118 height 21
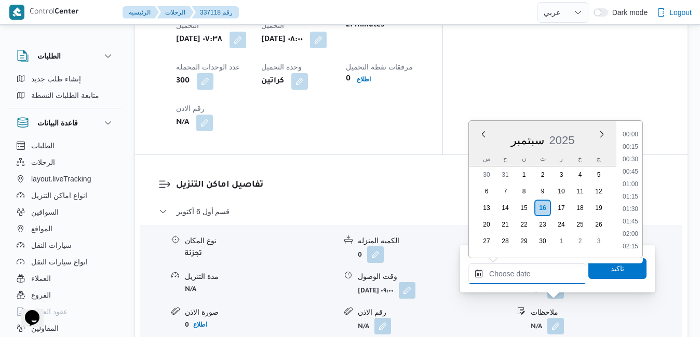
scroll to position [996, 0]
click at [473, 139] on div "سبتمبر 2025" at bounding box center [542, 138] width 147 height 26
click at [631, 147] on li "20:15" at bounding box center [630, 148] width 24 height 10
type input "١٦/٠٩/٢٠٢٥ ٢٠:١٥"
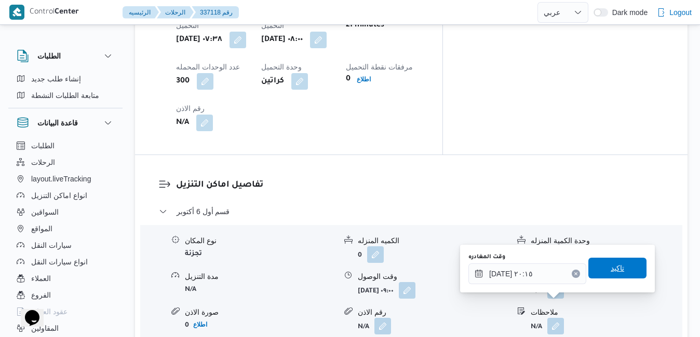
click at [601, 263] on span "تاكيد" at bounding box center [617, 268] width 58 height 21
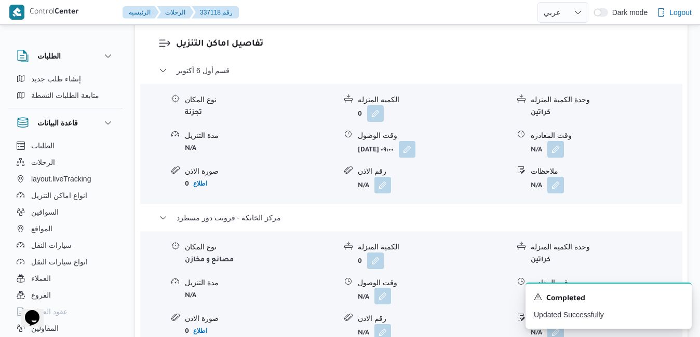
click at [385, 304] on button "button" at bounding box center [382, 296] width 17 height 17
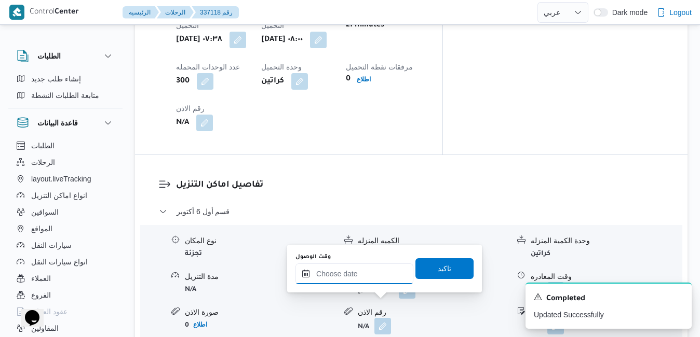
click at [375, 279] on input "وقت الوصول" at bounding box center [354, 274] width 118 height 21
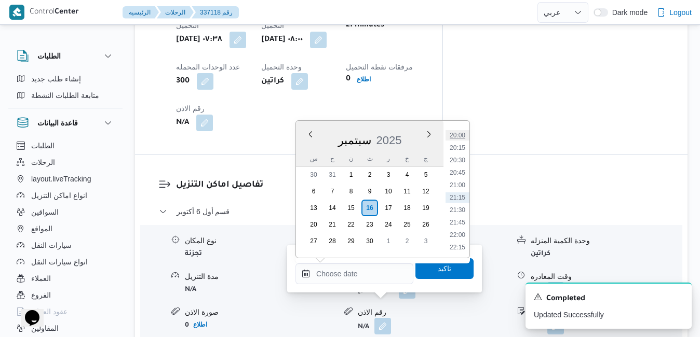
click at [458, 135] on li "20:00" at bounding box center [457, 135] width 24 height 10
type input "١٦/٠٩/٢٠٢٥ ٢٠:٠٠"
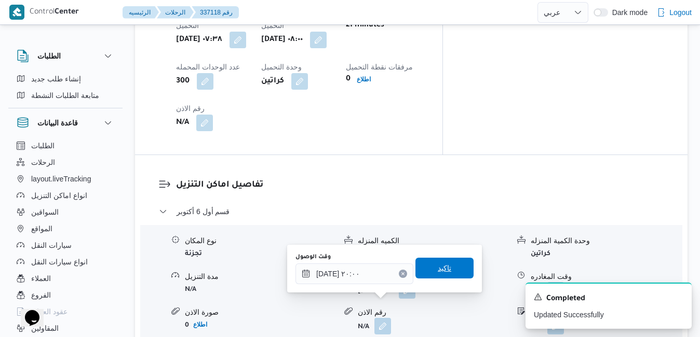
click at [443, 263] on span "تاكيد" at bounding box center [444, 268] width 13 height 12
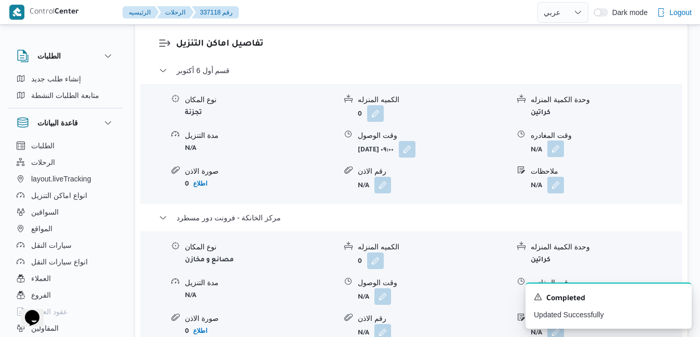
click at [560, 157] on button "button" at bounding box center [555, 149] width 17 height 17
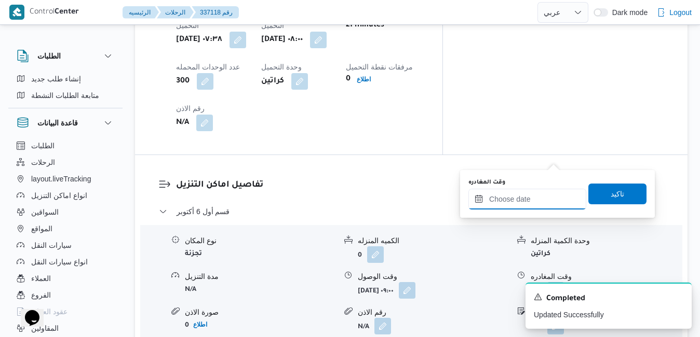
click at [519, 195] on input "وقت المغادره" at bounding box center [527, 199] width 118 height 21
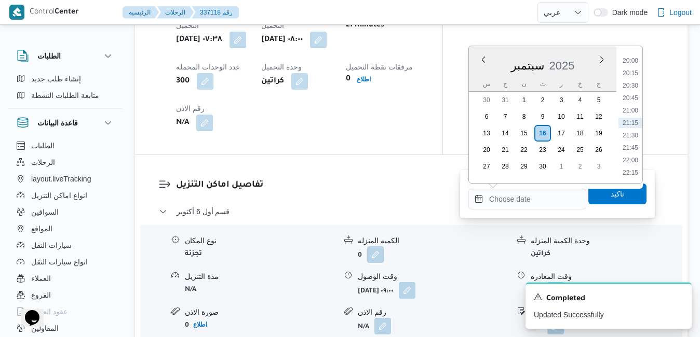
click at [484, 79] on div "س" at bounding box center [486, 84] width 17 height 15
click at [635, 114] on li "19:00" at bounding box center [630, 116] width 24 height 10
type input "١٦/٠٩/٢٠٢٥ ١٩:٠٠"
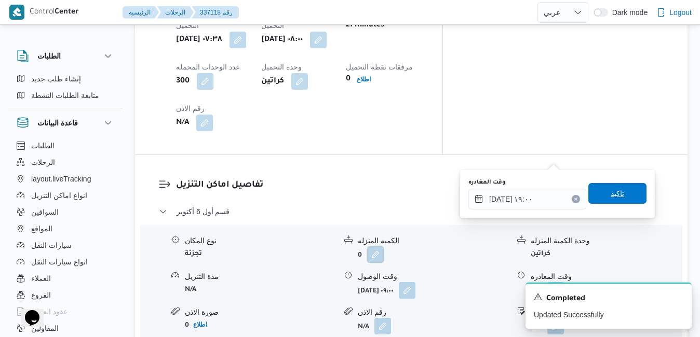
click at [611, 192] on span "تاكيد" at bounding box center [617, 193] width 13 height 12
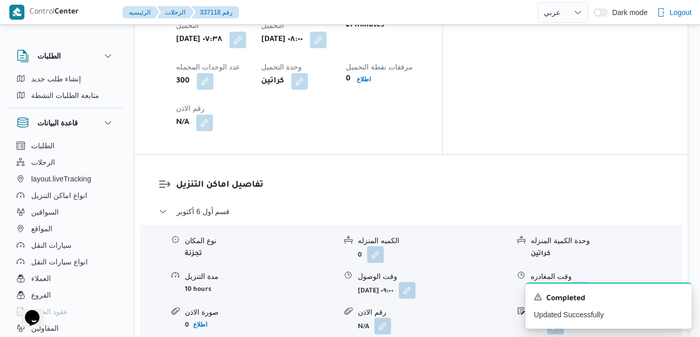
scroll to position [0, 0]
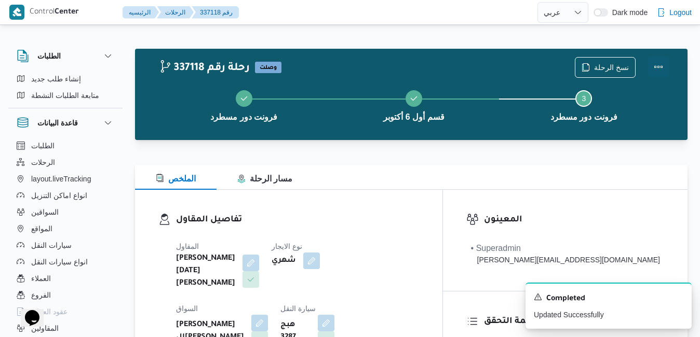
click at [657, 69] on button "Actions" at bounding box center [658, 67] width 21 height 21
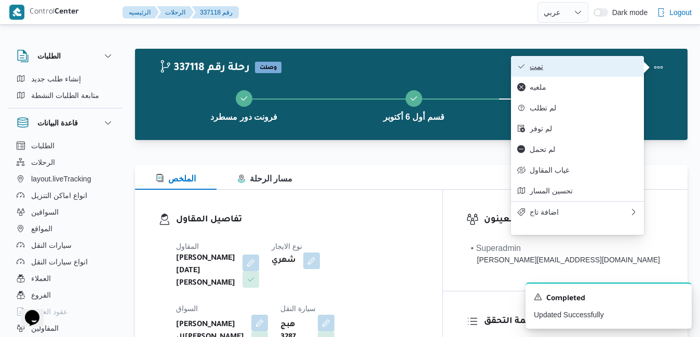
click at [612, 68] on span "تمت" at bounding box center [584, 66] width 108 height 8
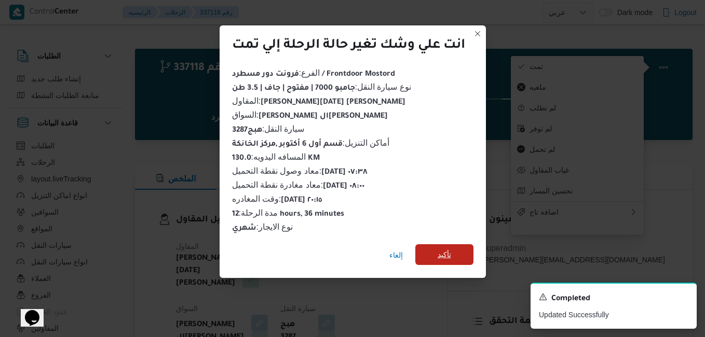
click at [442, 249] on span "تأكيد" at bounding box center [444, 255] width 13 height 12
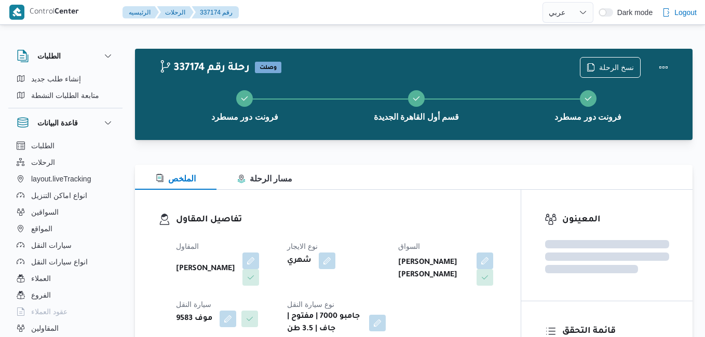
select select "ar"
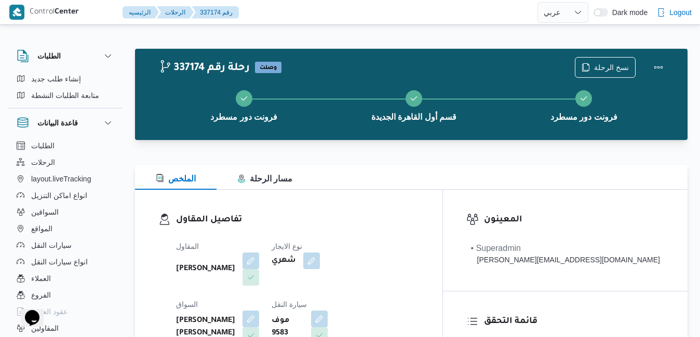
click at [442, 201] on div "تفاصيل المقاول المقاول [PERSON_NAME] نوع الايجار شهري السواق [PERSON_NAME] ابو …" at bounding box center [288, 310] width 307 height 240
click at [658, 66] on button "Actions" at bounding box center [658, 67] width 21 height 21
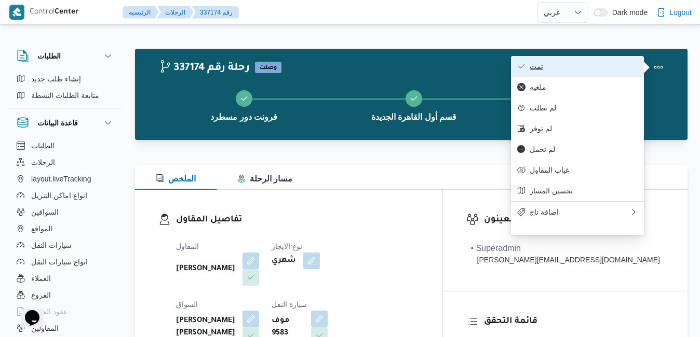
click at [603, 68] on span "تمت" at bounding box center [584, 66] width 108 height 8
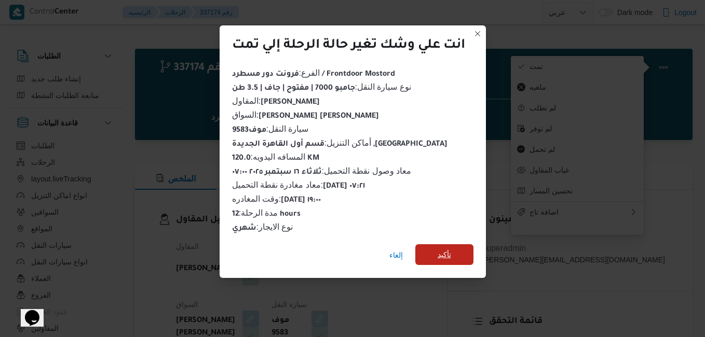
click at [441, 249] on span "تأكيد" at bounding box center [444, 255] width 13 height 12
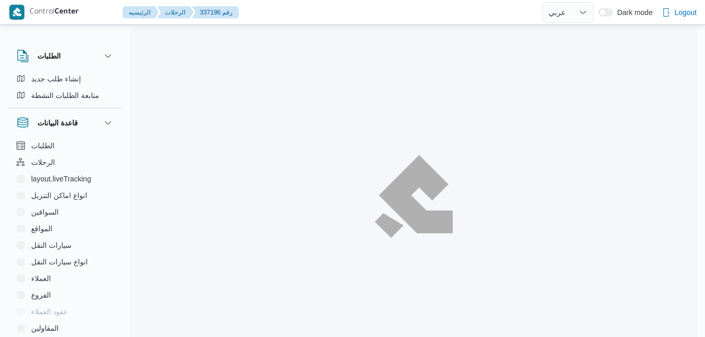
select select "ar"
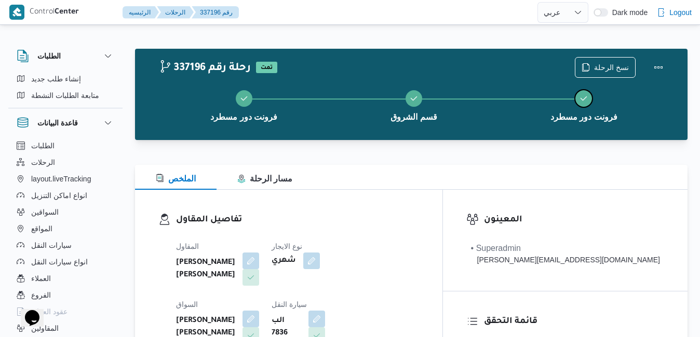
click at [506, 128] on button "فرونت دور مسطرد" at bounding box center [584, 105] width 170 height 54
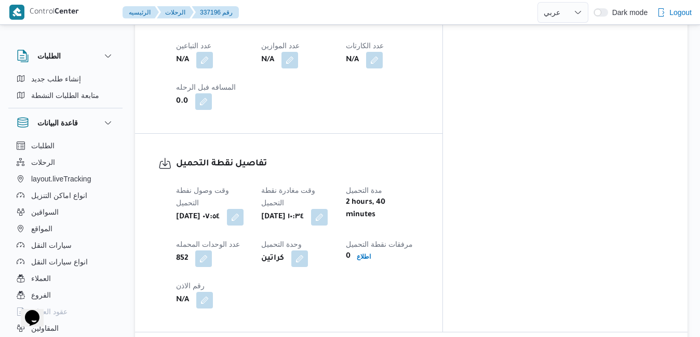
scroll to position [685, 0]
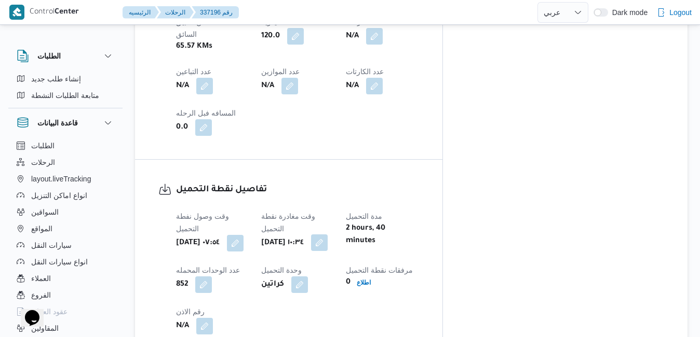
click at [328, 235] on button "button" at bounding box center [319, 243] width 17 height 17
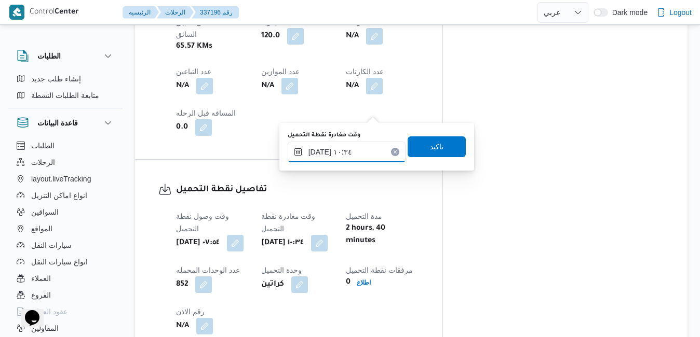
click at [375, 150] on input "[DATE] ١٠:٣٤" at bounding box center [347, 152] width 118 height 21
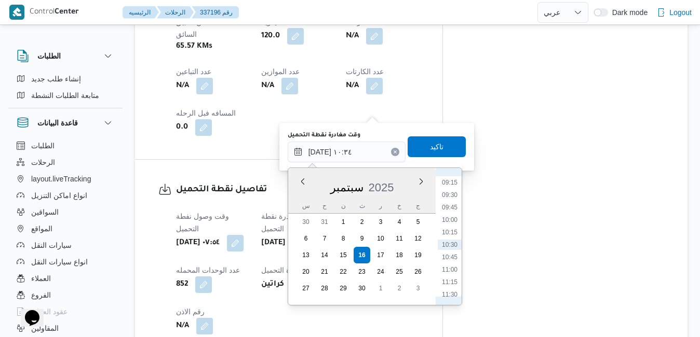
scroll to position [355, 0]
click at [451, 251] on li "08:30" at bounding box center [450, 251] width 24 height 10
type input "١٦/٠٩/٢٠٢٥ ٠٨:٣٠"
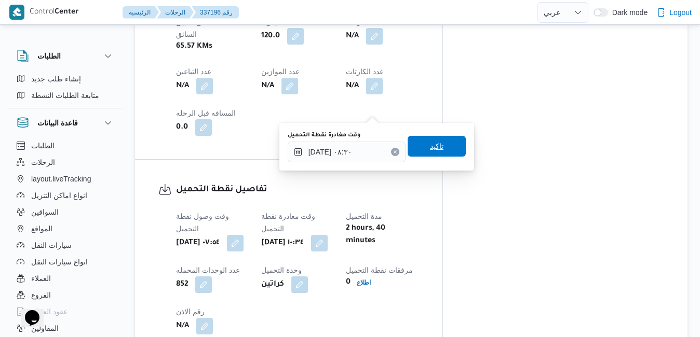
click at [430, 151] on span "تاكيد" at bounding box center [436, 146] width 13 height 12
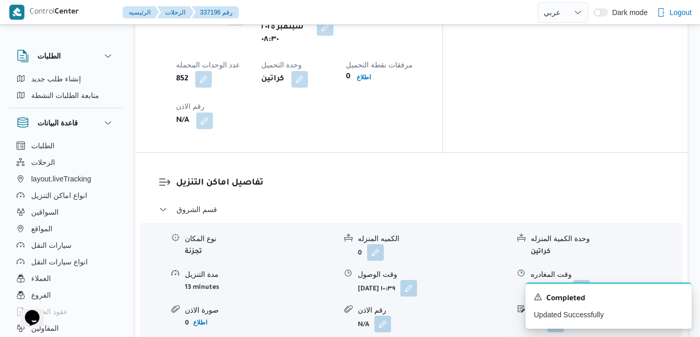
scroll to position [914, 0]
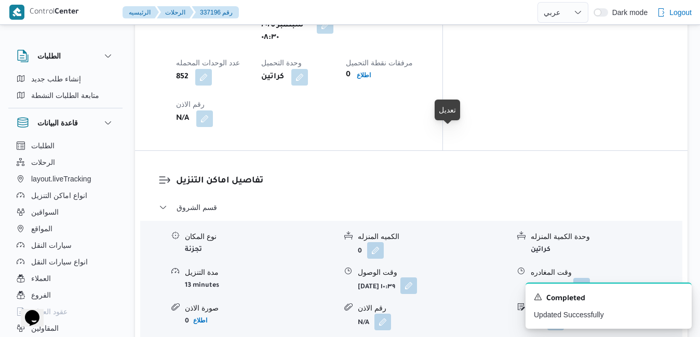
click at [417, 278] on button "button" at bounding box center [408, 286] width 17 height 17
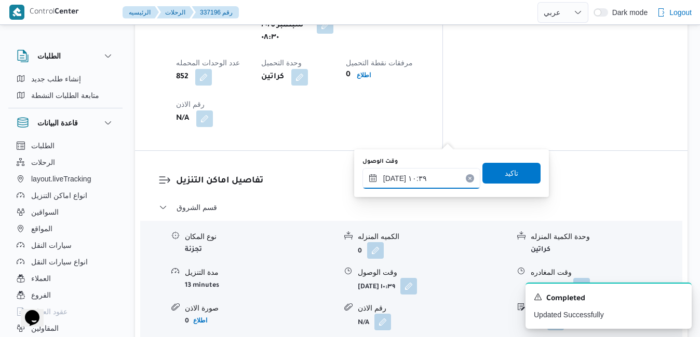
click at [416, 178] on input "١٦/٠٩/٢٠٢٥ ١٠:٣٩" at bounding box center [421, 178] width 118 height 21
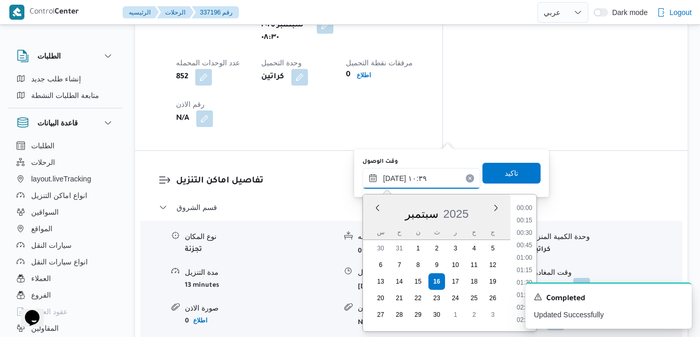
scroll to position [460, 0]
click at [525, 210] on li "09:15" at bounding box center [524, 209] width 24 height 10
type input "١٦/٠٩/٢٠٢٥ ٠٩:١٥"
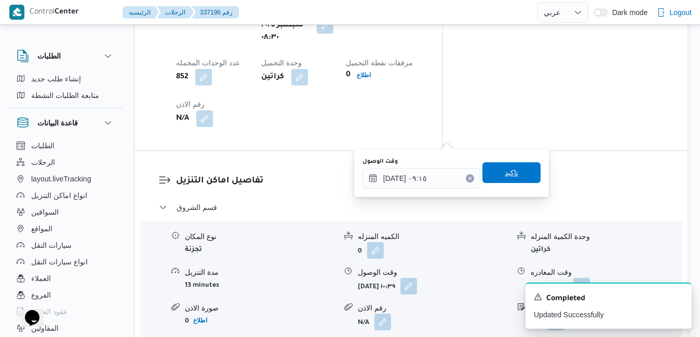
click at [514, 182] on span "تاكيد" at bounding box center [511, 172] width 58 height 21
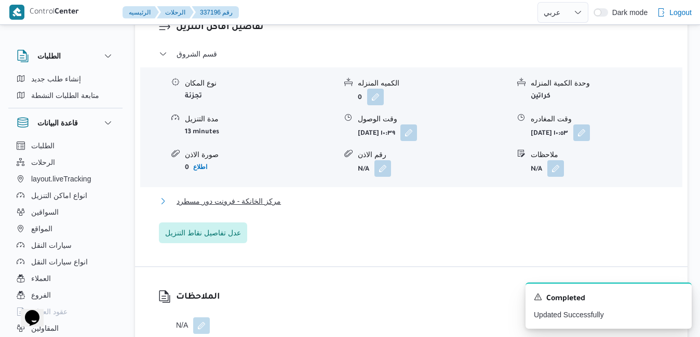
click at [468, 204] on button "مركز الخانكة - فرونت دور مسطرد" at bounding box center [411, 201] width 505 height 12
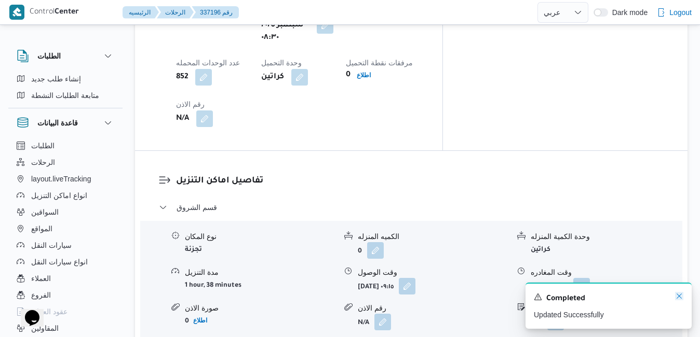
click at [679, 297] on icon "Dismiss toast" at bounding box center [678, 296] width 5 height 5
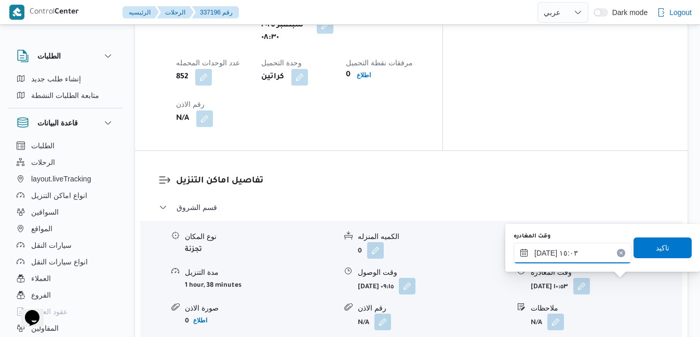
click at [573, 257] on input "١٦/٠٩/٢٠٢٥ ١٥:٠٣" at bounding box center [572, 253] width 118 height 21
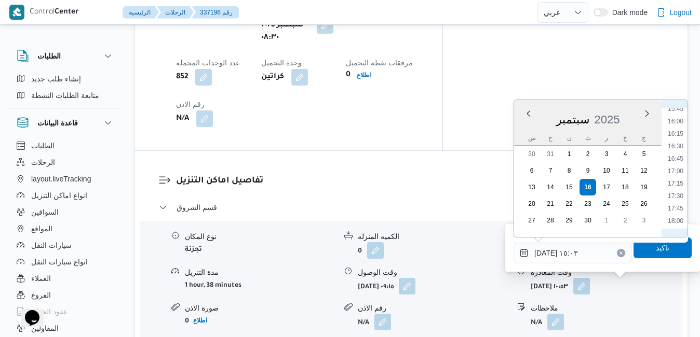
scroll to position [895, 0]
click at [672, 218] on li "20:00" at bounding box center [675, 215] width 24 height 10
type input "١٦/٠٩/٢٠٢٥ ٢٠:٠٠"
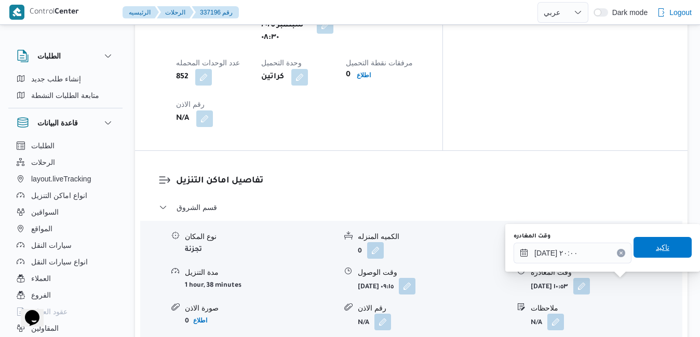
click at [656, 247] on span "تاكيد" at bounding box center [662, 247] width 13 height 12
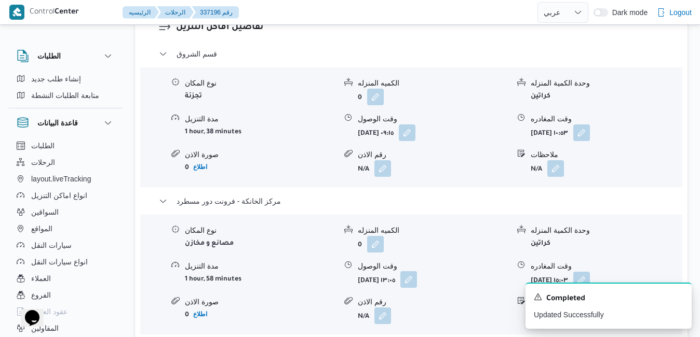
click at [417, 285] on button "button" at bounding box center [408, 280] width 17 height 17
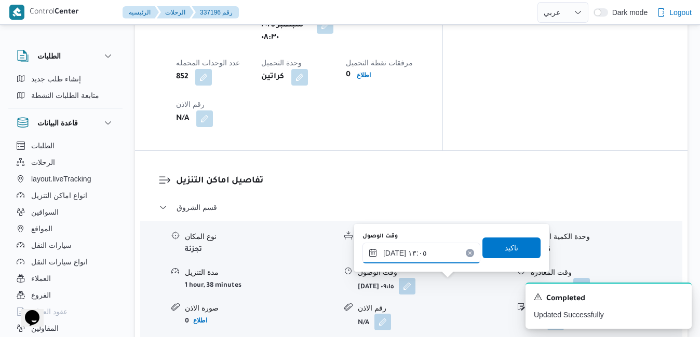
click at [437, 254] on input "١٦/٠٩/٢٠٢٥ ١٣:٠٥" at bounding box center [421, 253] width 118 height 21
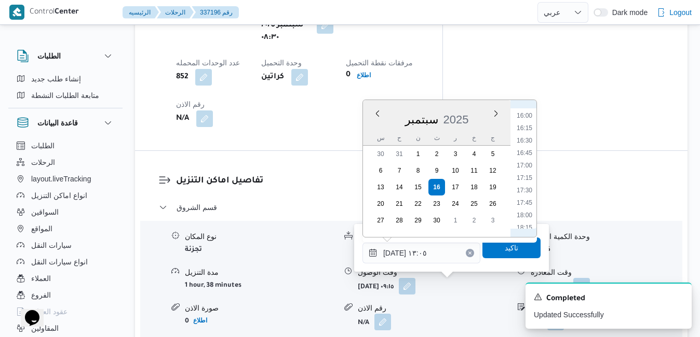
scroll to position [901, 0]
click at [528, 196] on li "19:45" at bounding box center [524, 197] width 24 height 10
type input "١٦/٠٩/٢٠٢٥ ١٩:٤٥"
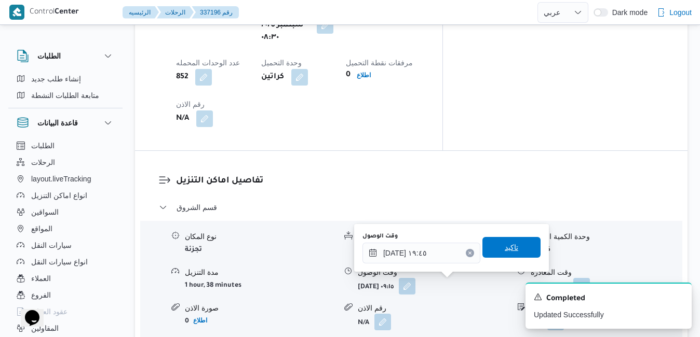
click at [509, 241] on span "تاكيد" at bounding box center [511, 247] width 58 height 21
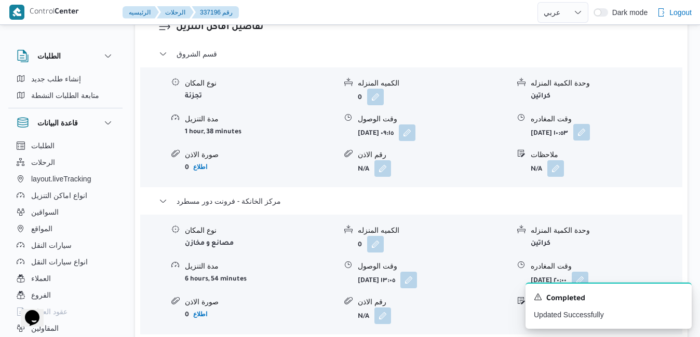
click at [590, 138] on button "button" at bounding box center [581, 132] width 17 height 17
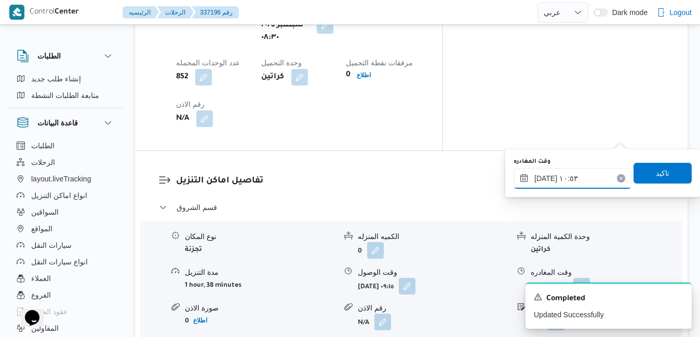
click at [579, 174] on input "١٦/٠٩/٢٠٢٥ ١٠:٥٣" at bounding box center [572, 178] width 118 height 21
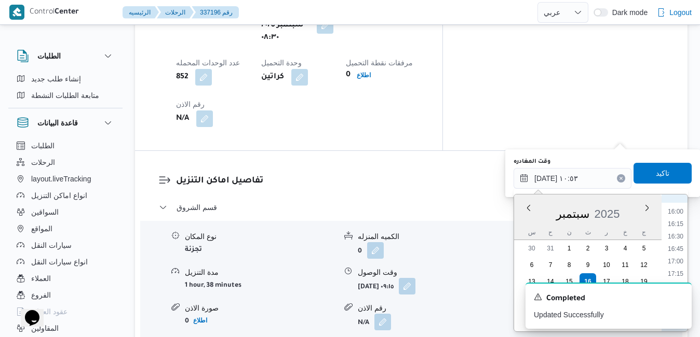
scroll to position [817, 0]
click at [679, 296] on icon "Dismiss toast" at bounding box center [679, 296] width 8 height 8
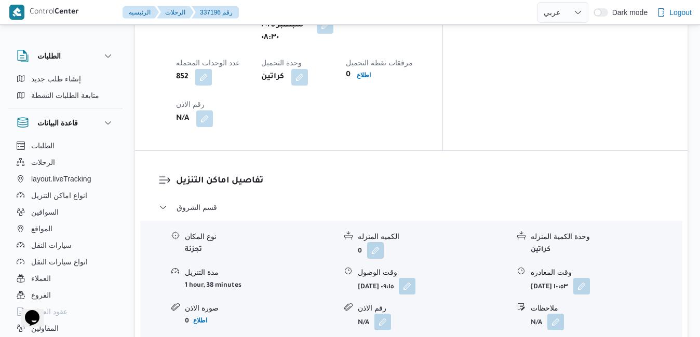
click at [617, 222] on div "نوع المكان تجزئة الكميه المنزله 0 وحدة الكمية المنزله كراتين مدة التنزيل 1 hour…" at bounding box center [411, 281] width 550 height 118
click at [590, 278] on button "button" at bounding box center [581, 286] width 17 height 17
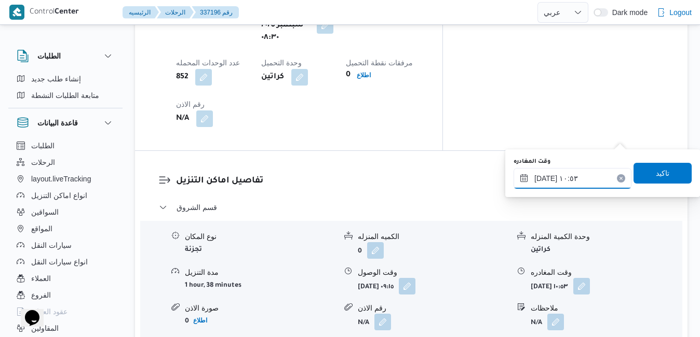
click at [581, 176] on input "١٦/٠٩/٢٠٢٥ ١٠:٥٣" at bounding box center [572, 178] width 118 height 21
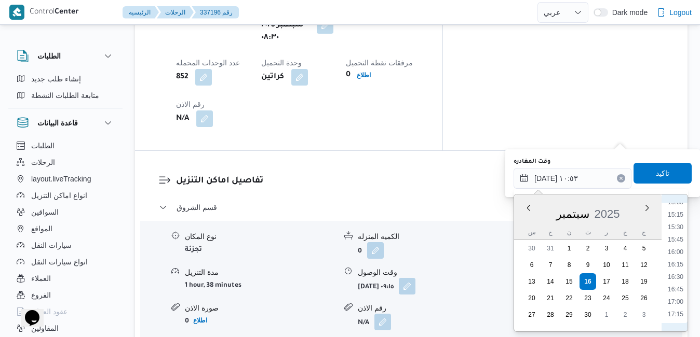
scroll to position [859, 0]
click at [677, 297] on li "19:00" at bounding box center [675, 296] width 24 height 10
type input "١٦/٠٩/٢٠٢٥ ١٩:٠٠"
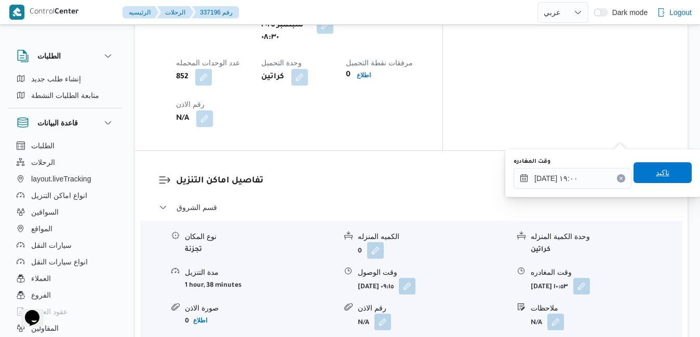
click at [668, 179] on span "تاكيد" at bounding box center [662, 172] width 58 height 21
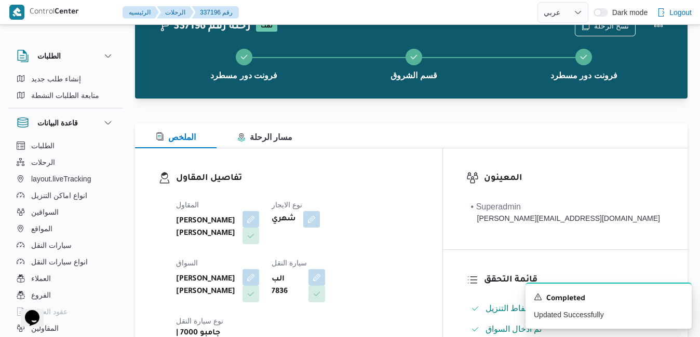
scroll to position [21, 0]
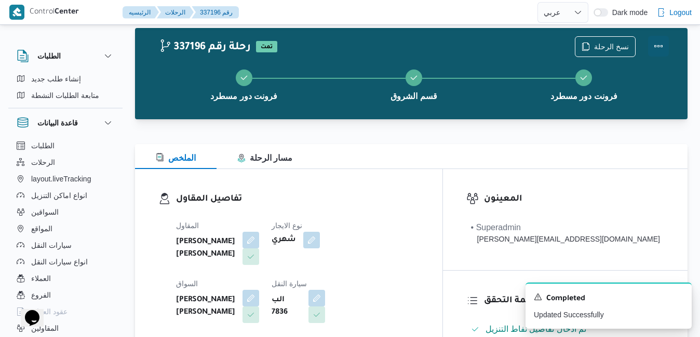
click at [661, 50] on button "Actions" at bounding box center [658, 46] width 21 height 21
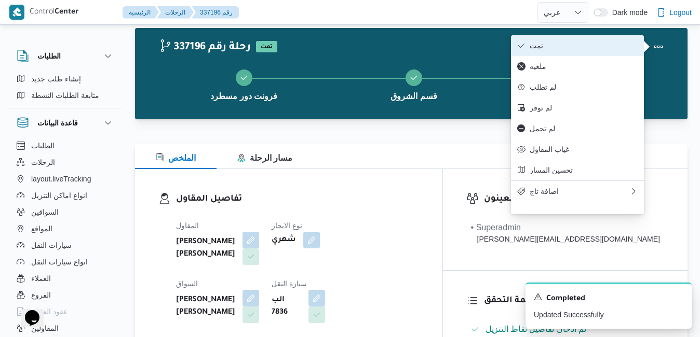
click at [616, 50] on span "تمت" at bounding box center [584, 46] width 108 height 8
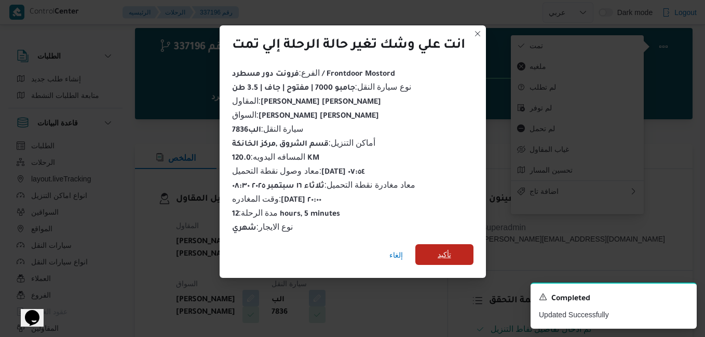
click at [441, 254] on span "تأكيد" at bounding box center [444, 255] width 13 height 12
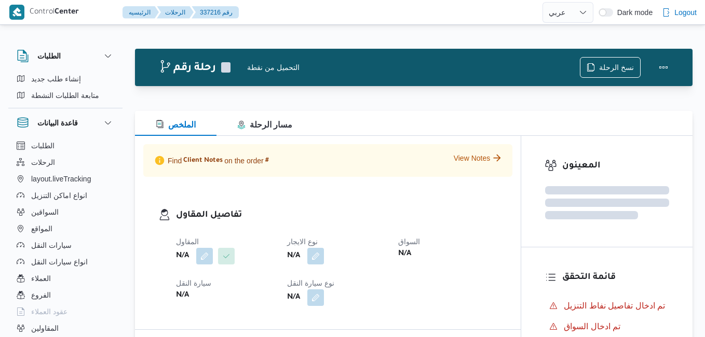
select select "ar"
click at [660, 67] on button "Actions" at bounding box center [658, 67] width 21 height 21
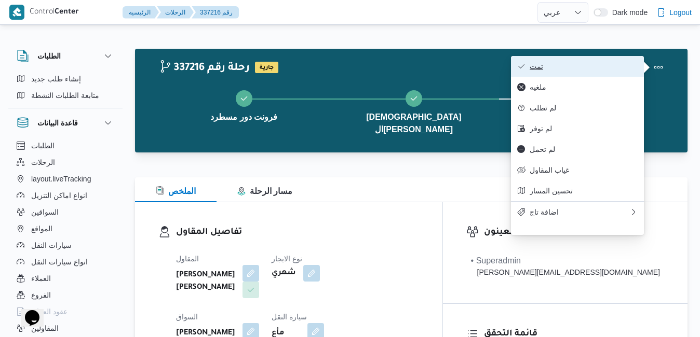
click at [595, 71] on span "تمت" at bounding box center [584, 66] width 108 height 8
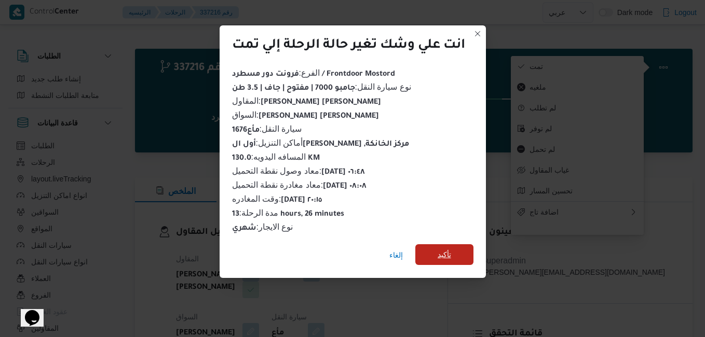
click at [453, 253] on span "تأكيد" at bounding box center [444, 255] width 58 height 21
